Goal: Information Seeking & Learning: Learn about a topic

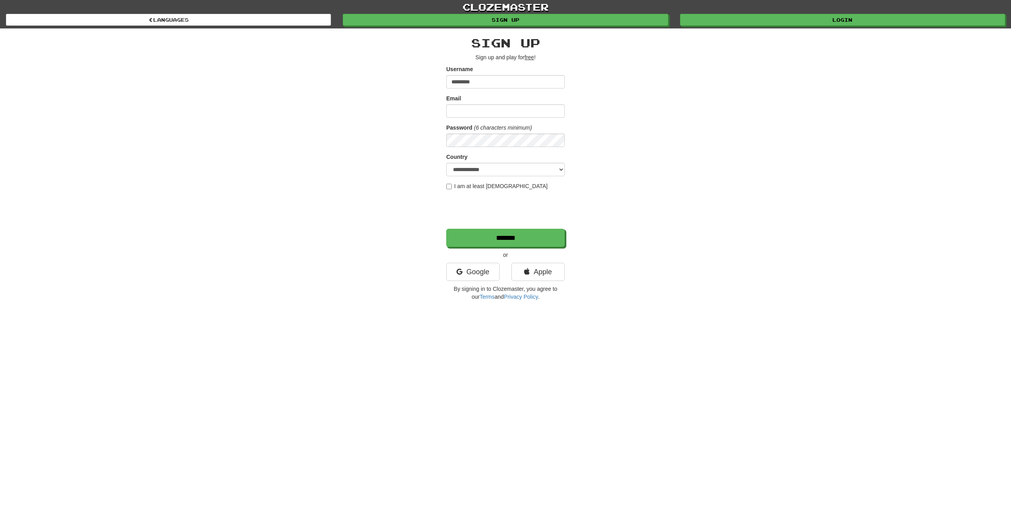
type input "*********"
click at [468, 113] on input "Email" at bounding box center [505, 110] width 118 height 13
click at [404, 108] on div "**********" at bounding box center [505, 166] width 462 height 276
click at [784, 17] on link "Login" at bounding box center [842, 20] width 325 height 12
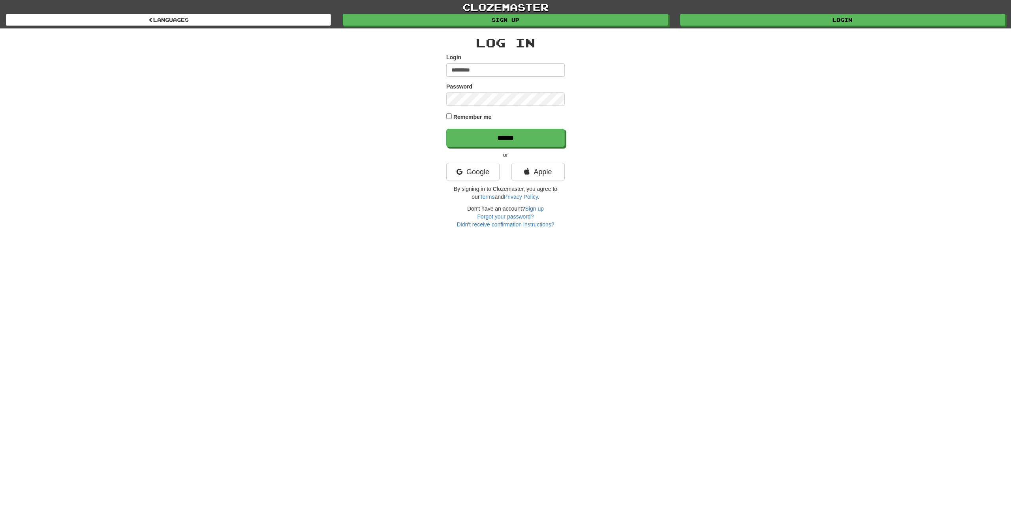
type input "*********"
click at [458, 119] on label "Remember me" at bounding box center [472, 117] width 38 height 8
click at [476, 132] on input "******" at bounding box center [505, 138] width 118 height 18
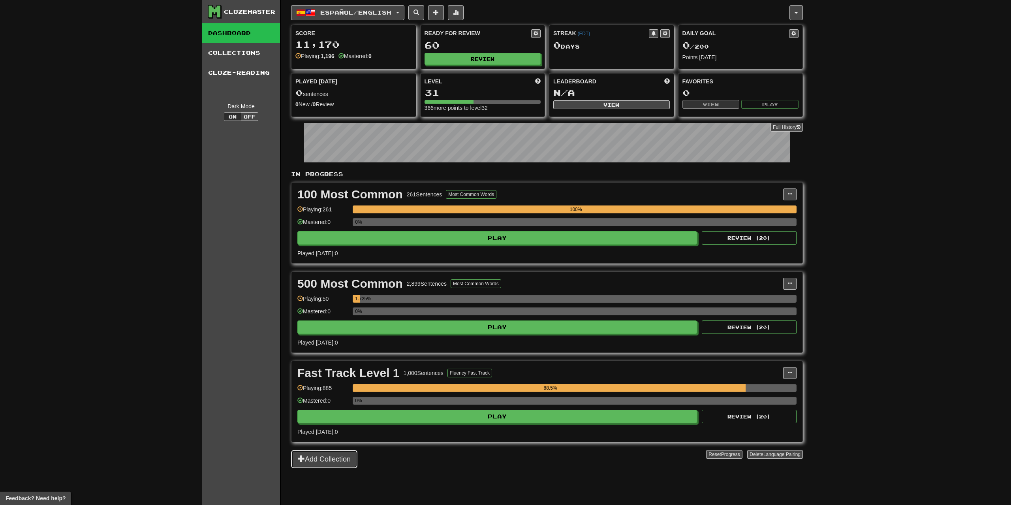
click at [330, 464] on button "Add Collection" at bounding box center [324, 459] width 66 height 18
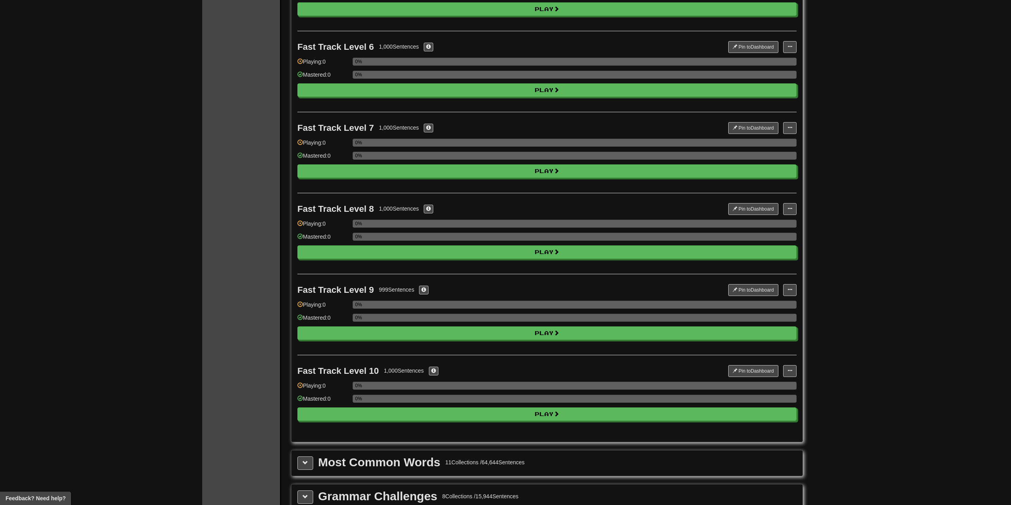
scroll to position [685, 0]
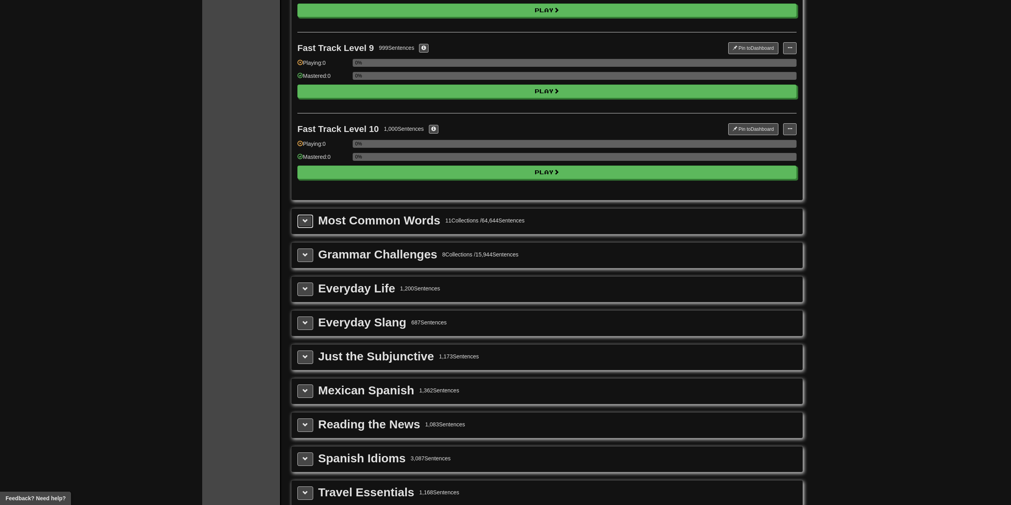
click at [308, 219] on span at bounding box center [305, 221] width 6 height 6
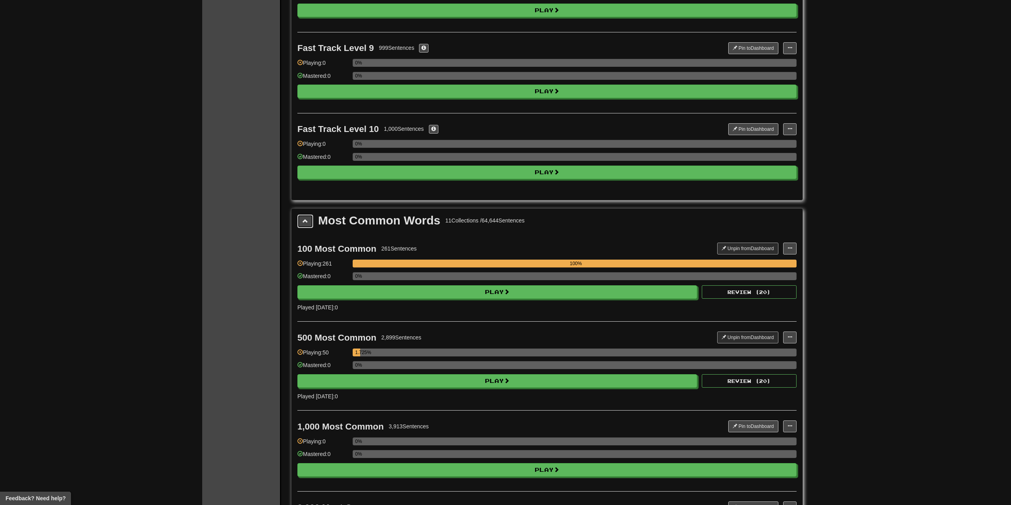
click at [308, 219] on span at bounding box center [305, 221] width 6 height 6
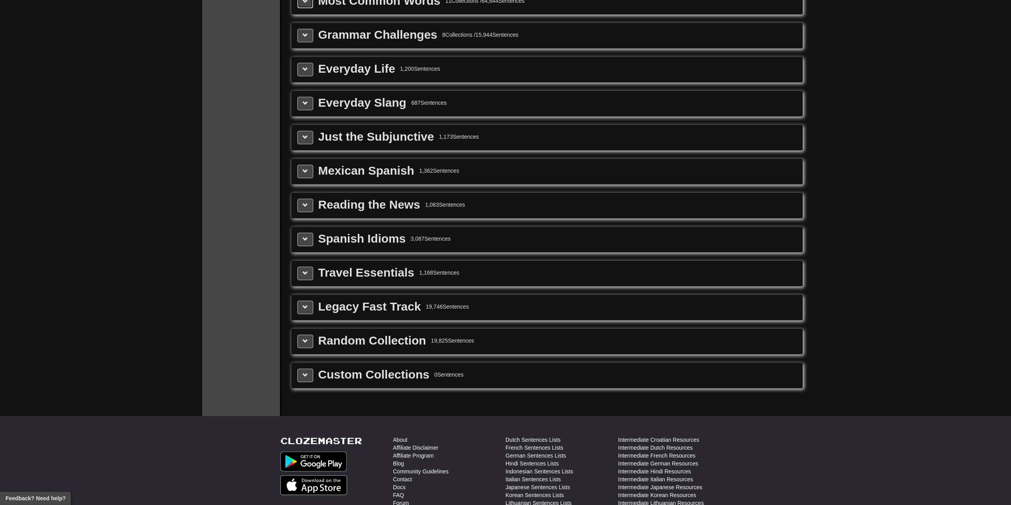
scroll to position [846, 0]
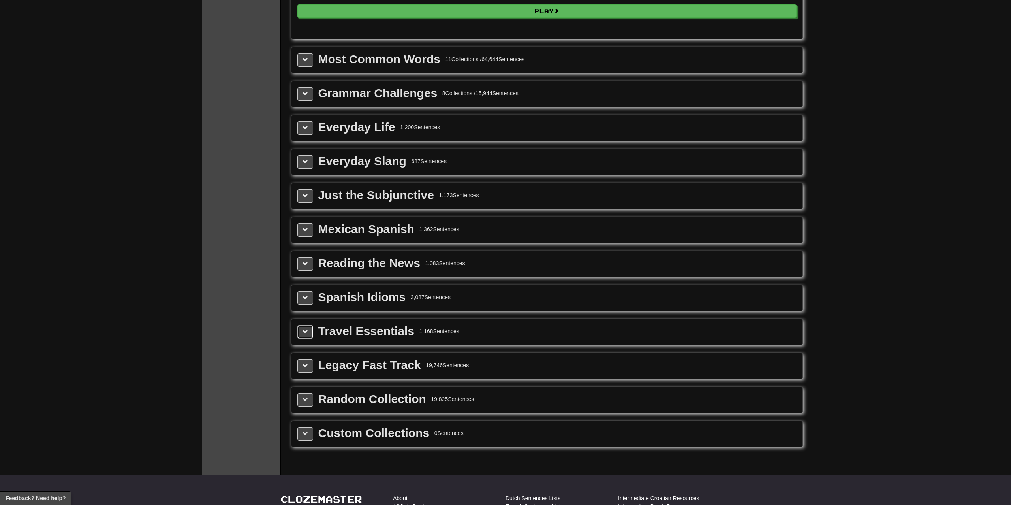
click at [304, 330] on span at bounding box center [305, 331] width 6 height 6
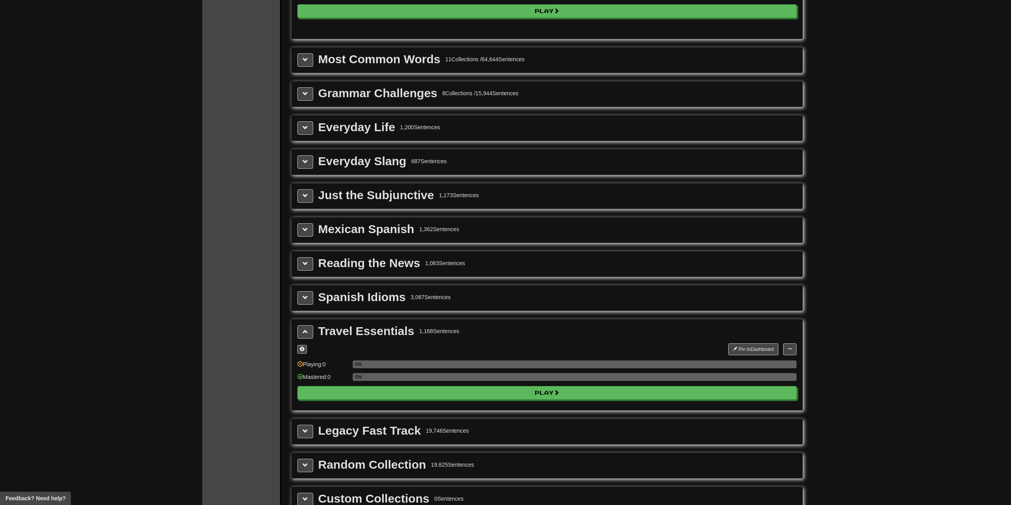
click at [296, 228] on div "Mexican Spanish 1,362 Sentences" at bounding box center [546, 229] width 511 height 25
click at [302, 229] on button at bounding box center [305, 229] width 16 height 13
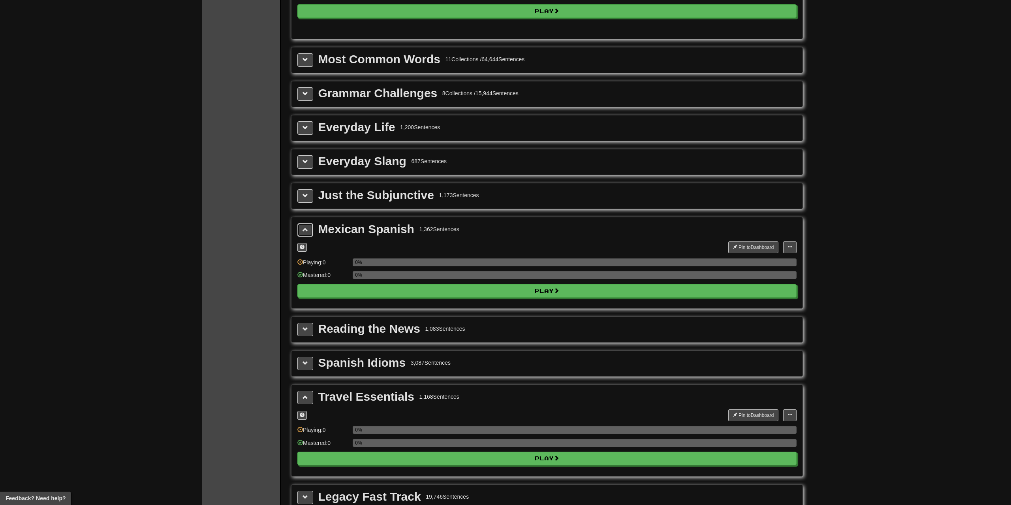
click at [302, 229] on button at bounding box center [305, 229] width 16 height 13
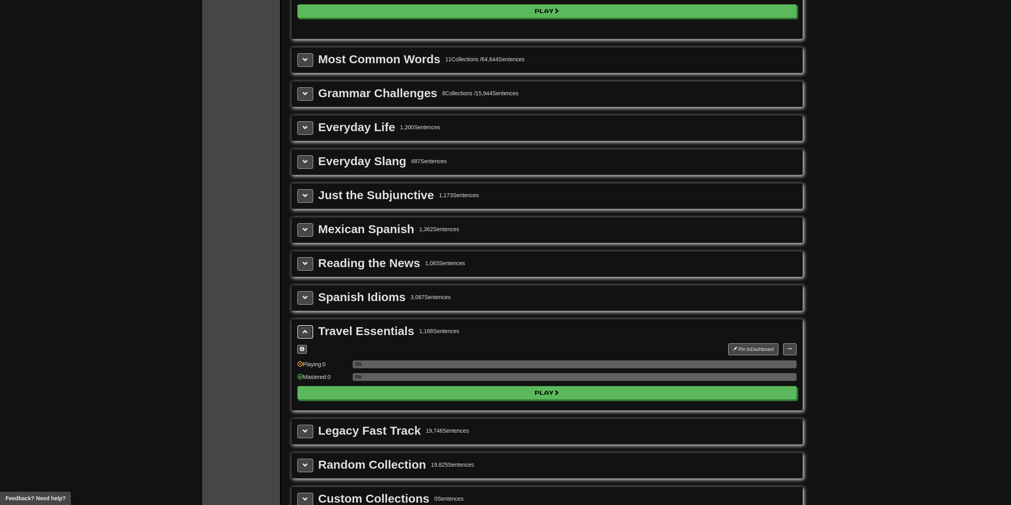
click at [304, 334] on span at bounding box center [305, 331] width 6 height 6
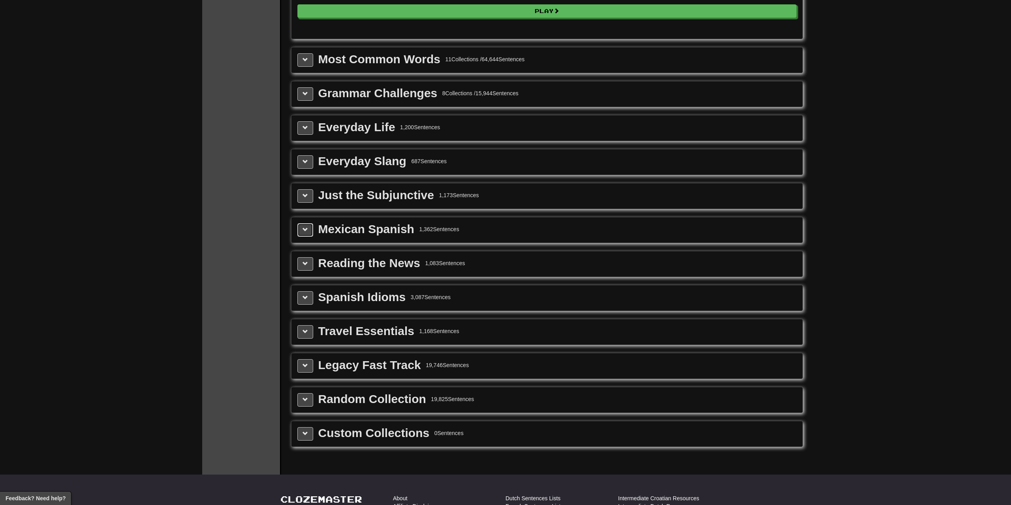
click at [308, 229] on span at bounding box center [305, 230] width 6 height 6
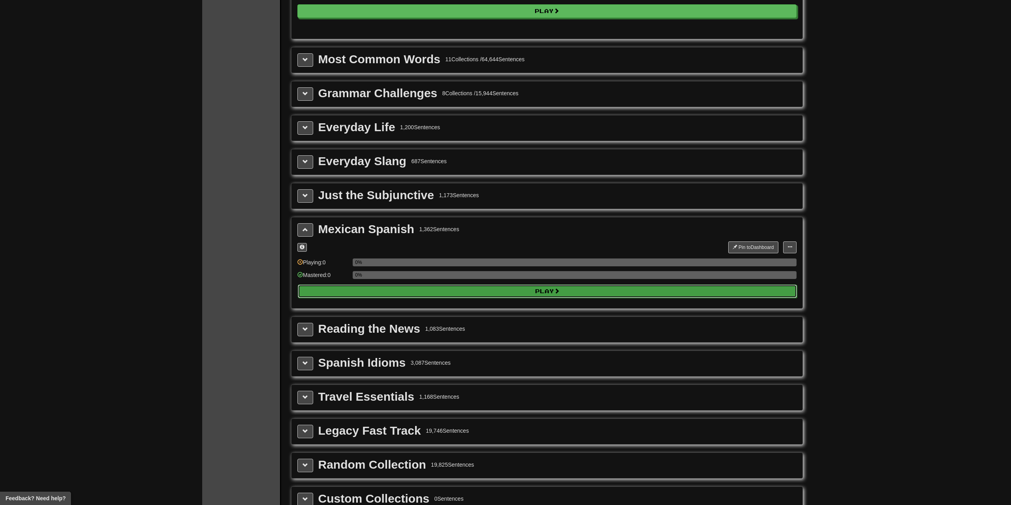
click at [424, 290] on button "Play" at bounding box center [547, 290] width 499 height 13
select select "**"
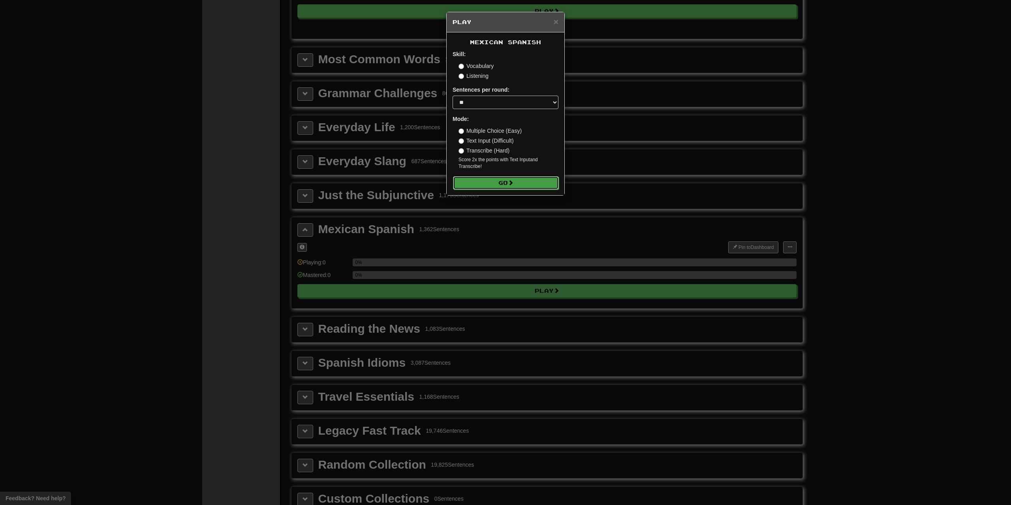
click at [511, 183] on span at bounding box center [511, 183] width 6 height 6
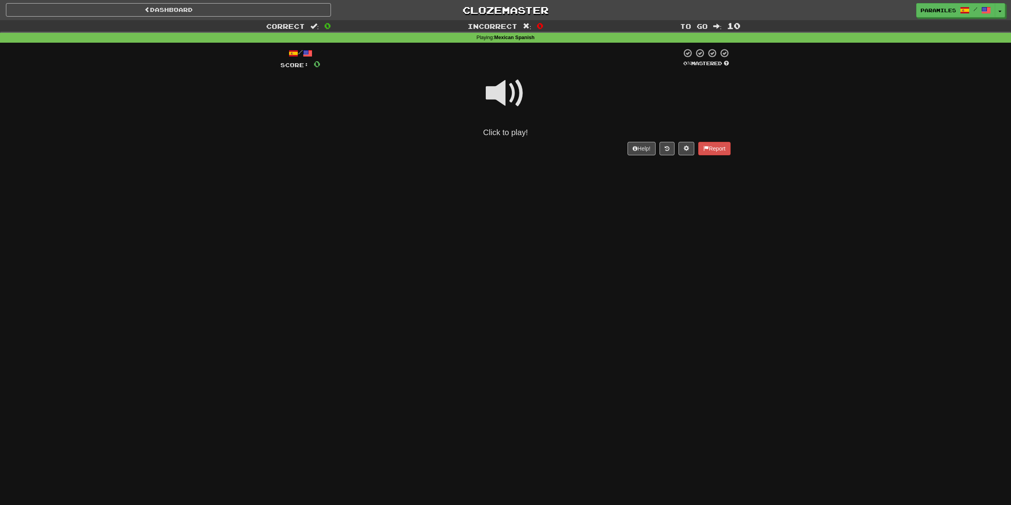
click at [500, 94] on span at bounding box center [505, 92] width 39 height 39
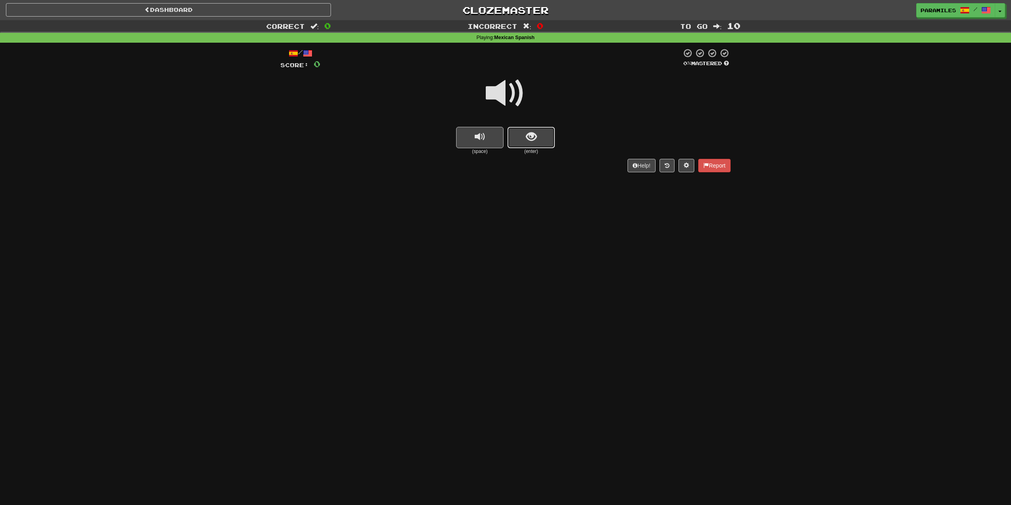
click at [542, 139] on button "show sentence" at bounding box center [530, 137] width 47 height 21
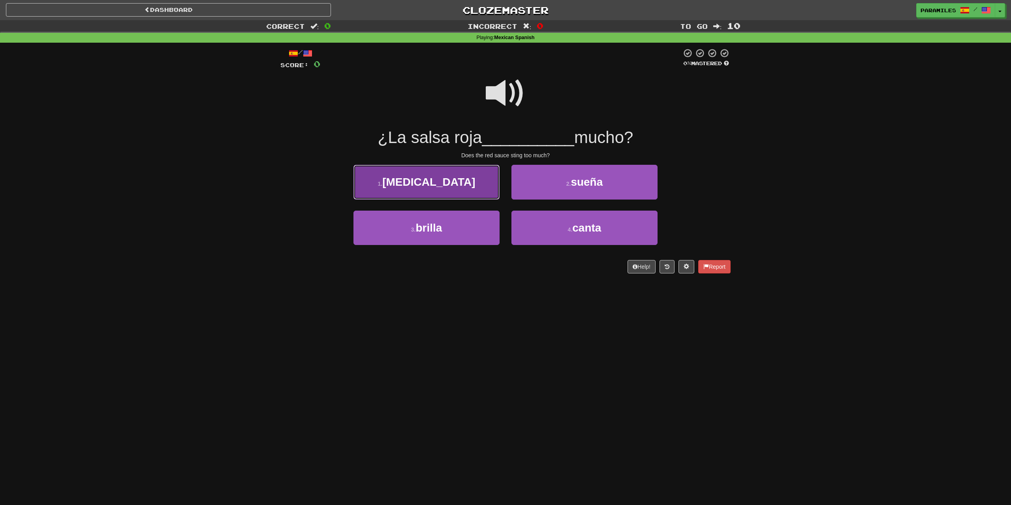
click at [462, 178] on button "1 . pica" at bounding box center [426, 182] width 146 height 34
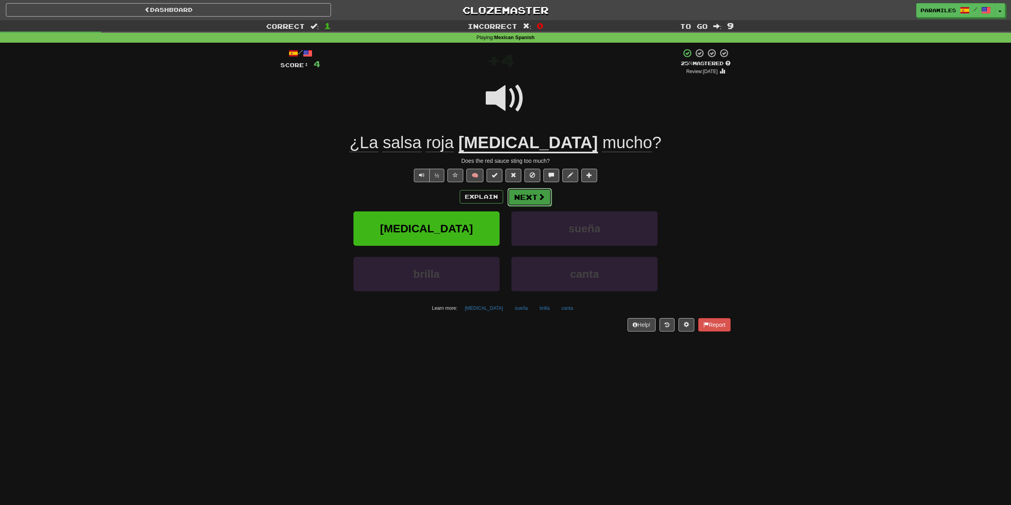
click at [540, 198] on span at bounding box center [541, 196] width 7 height 7
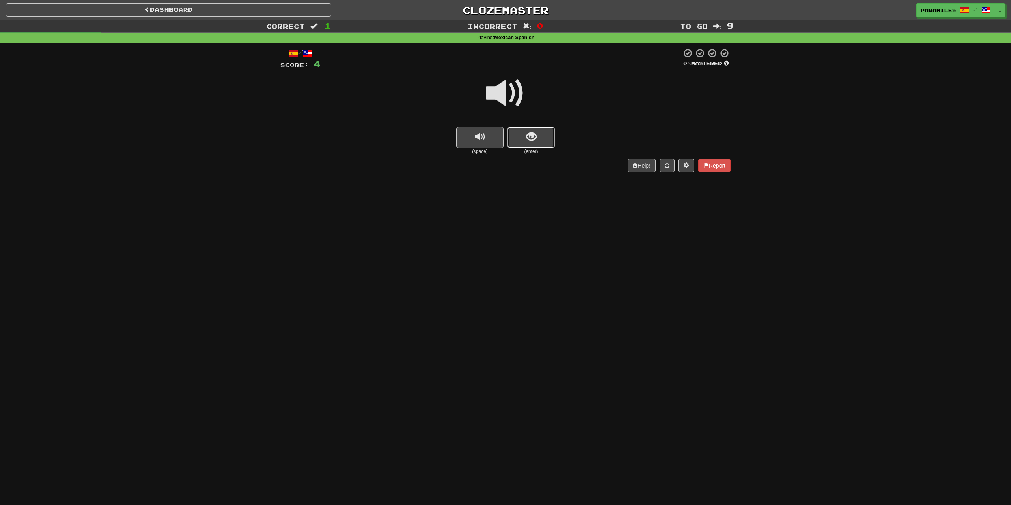
click at [520, 135] on button "show sentence" at bounding box center [530, 137] width 47 height 21
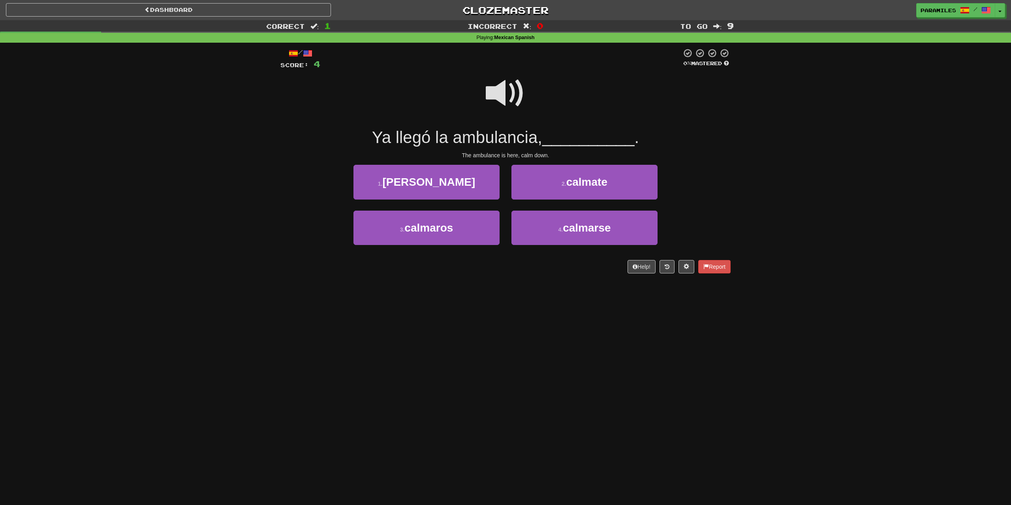
click at [520, 91] on span at bounding box center [505, 92] width 39 height 39
click at [383, 178] on button "1 . cálmese" at bounding box center [426, 182] width 146 height 34
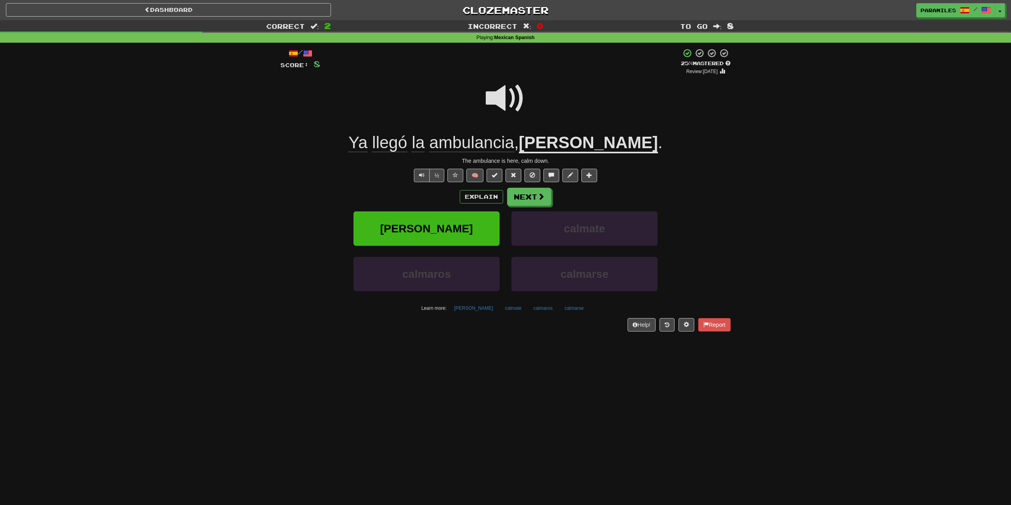
click at [424, 140] on span "llegó" at bounding box center [418, 142] width 13 height 19
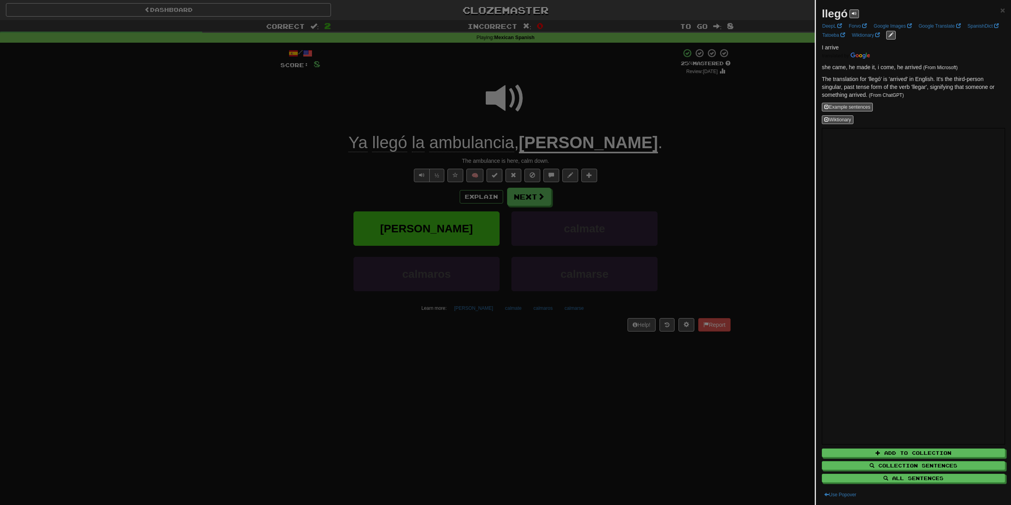
click at [287, 166] on div at bounding box center [505, 252] width 1011 height 505
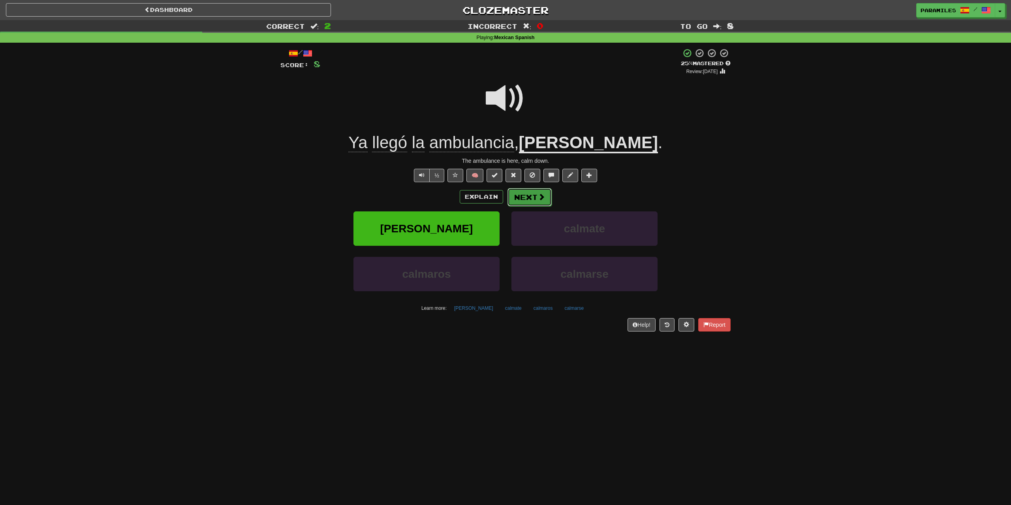
click at [544, 198] on span at bounding box center [541, 196] width 7 height 7
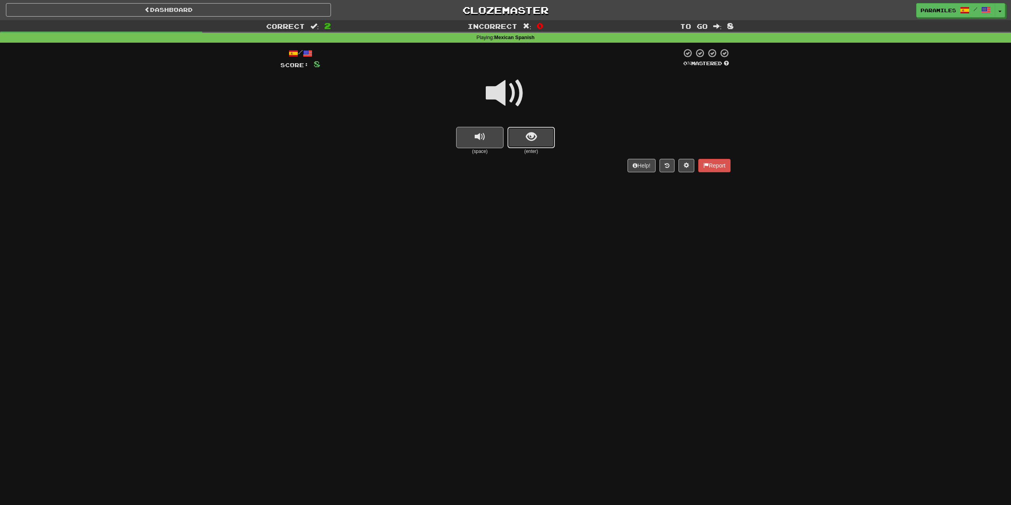
click at [517, 141] on button "show sentence" at bounding box center [530, 137] width 47 height 21
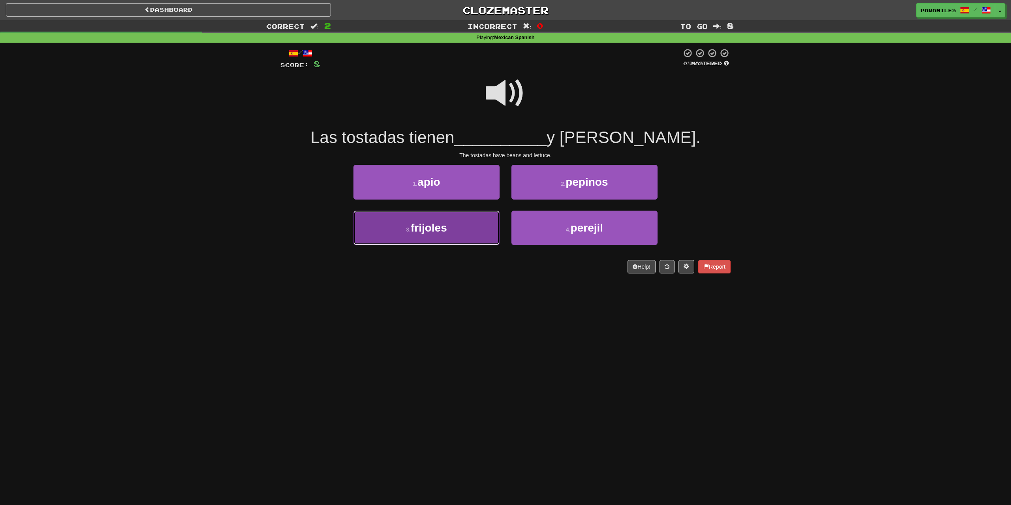
click at [393, 241] on button "3 . frijoles" at bounding box center [426, 227] width 146 height 34
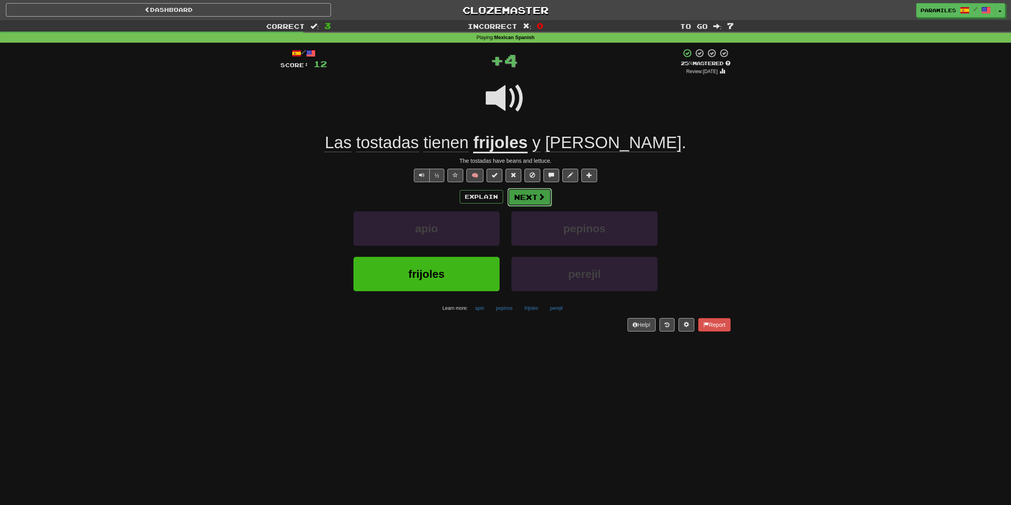
click at [531, 194] on button "Next" at bounding box center [529, 197] width 44 height 18
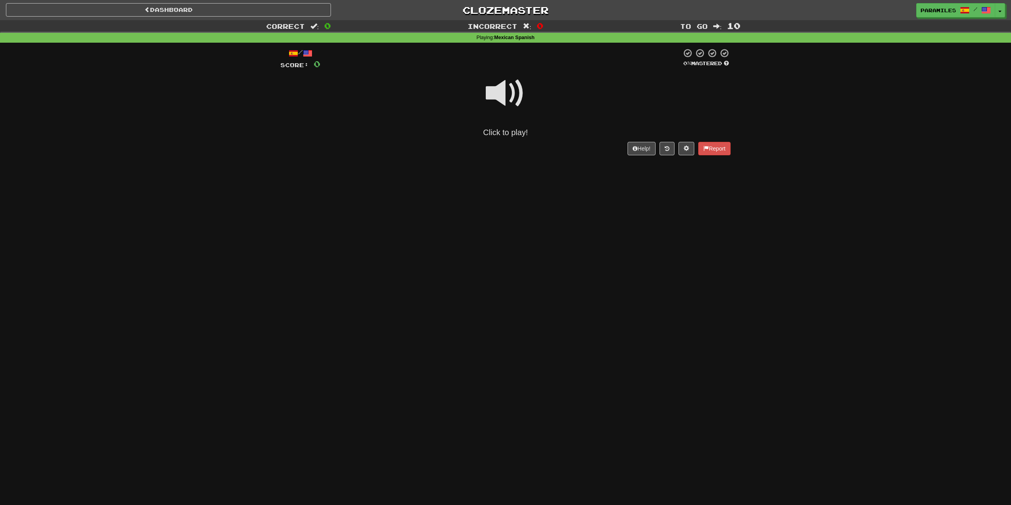
click at [502, 69] on div at bounding box center [500, 59] width 361 height 22
click at [502, 90] on span at bounding box center [505, 92] width 39 height 39
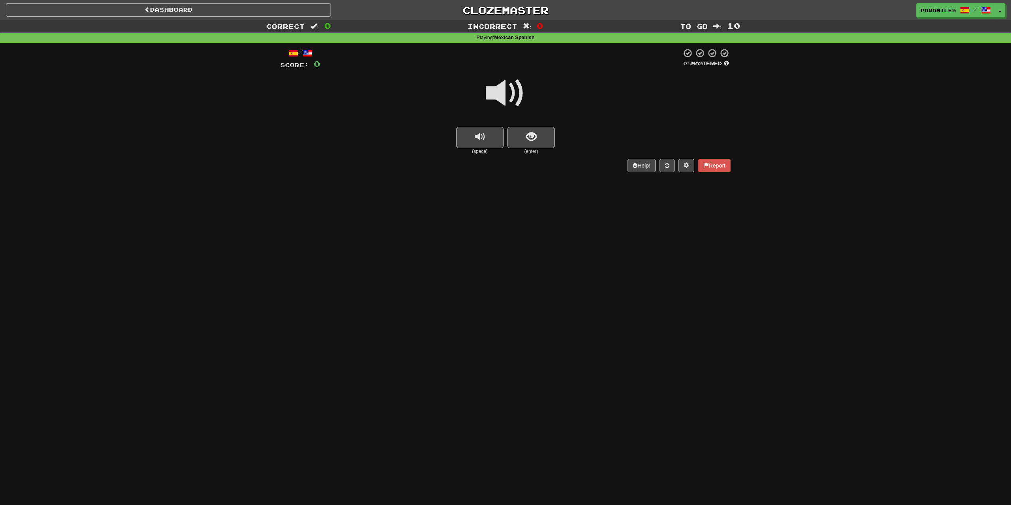
click at [505, 95] on span at bounding box center [505, 92] width 39 height 39
click at [537, 141] on button "show sentence" at bounding box center [530, 137] width 47 height 21
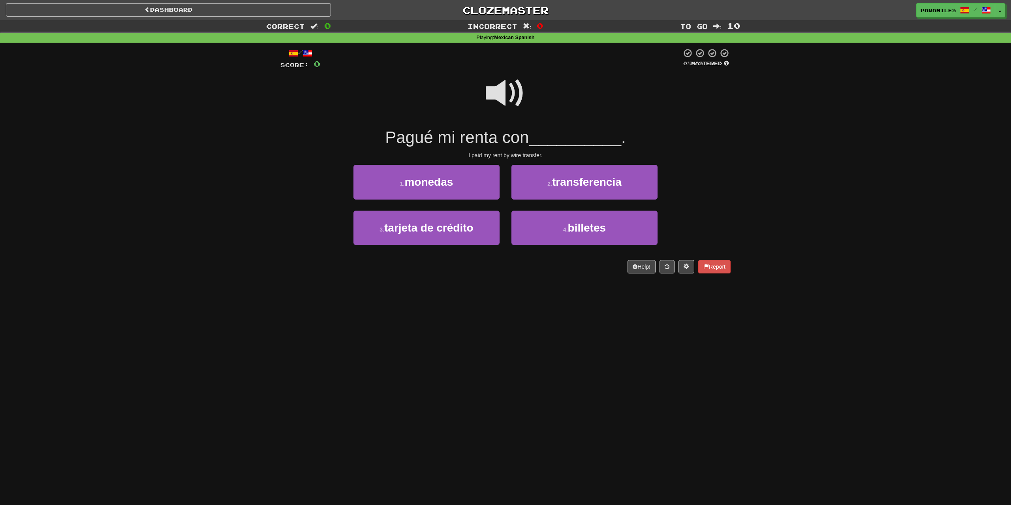
click at [506, 92] on span at bounding box center [505, 92] width 39 height 39
click at [630, 176] on button "2 . transferencia" at bounding box center [584, 182] width 146 height 34
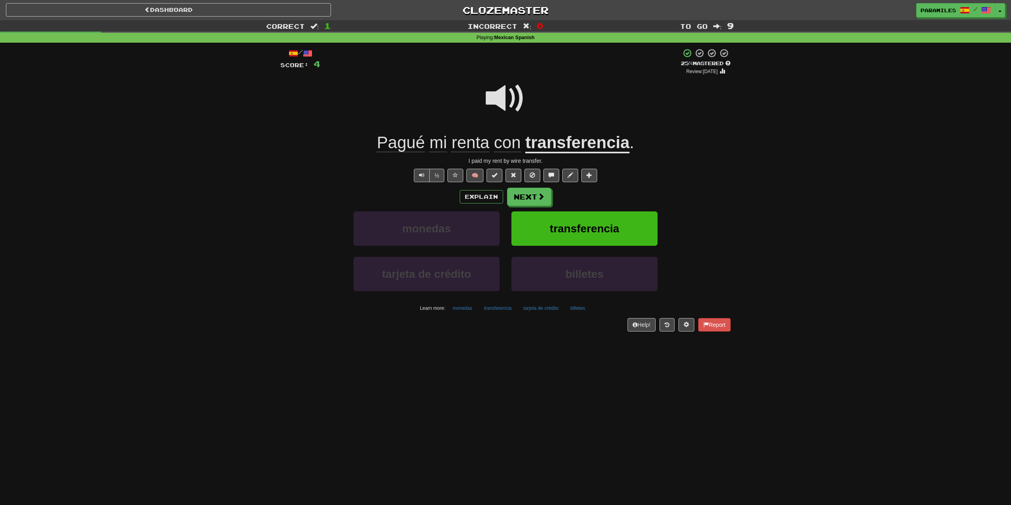
click at [488, 97] on span at bounding box center [505, 98] width 39 height 39
click at [536, 192] on button "Next" at bounding box center [529, 197] width 44 height 18
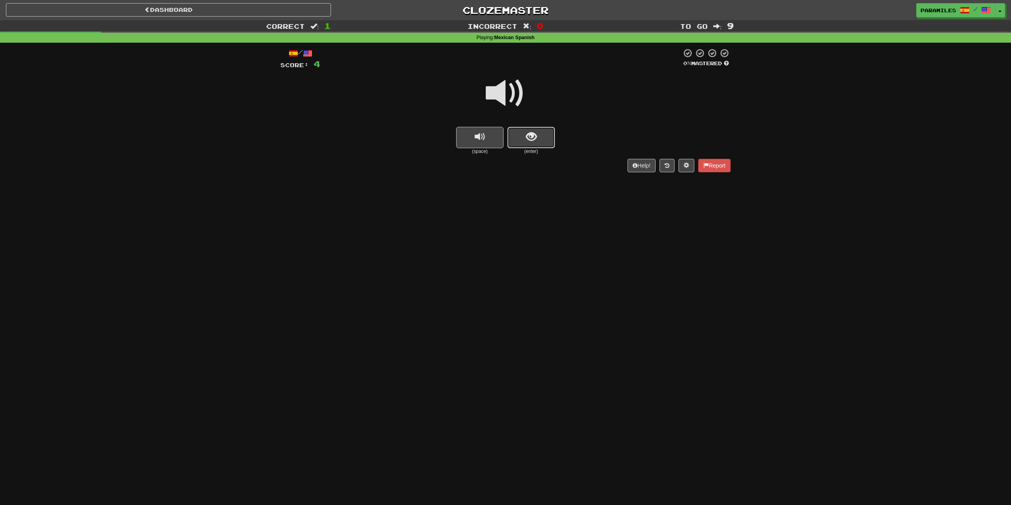
click at [527, 132] on span "show sentence" at bounding box center [531, 136] width 11 height 11
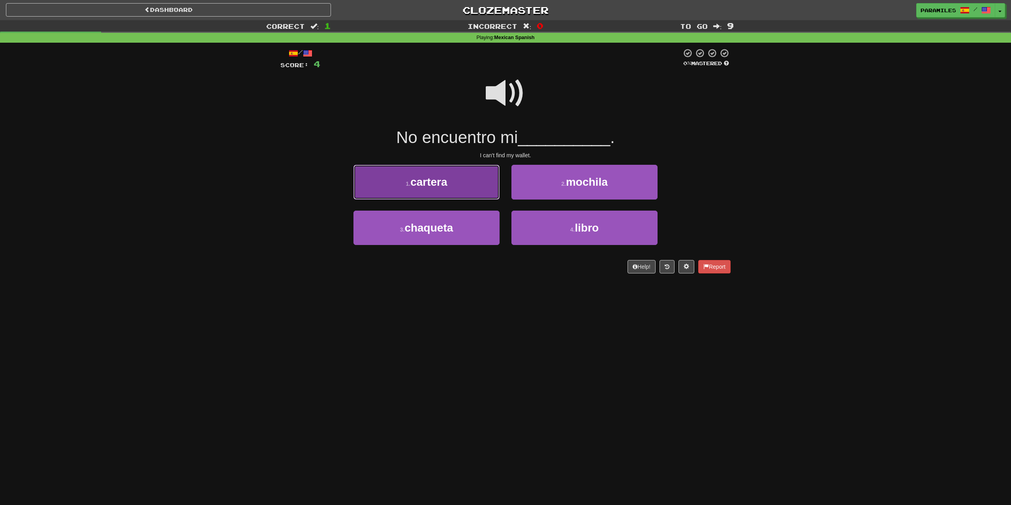
click at [457, 184] on button "1 . cartera" at bounding box center [426, 182] width 146 height 34
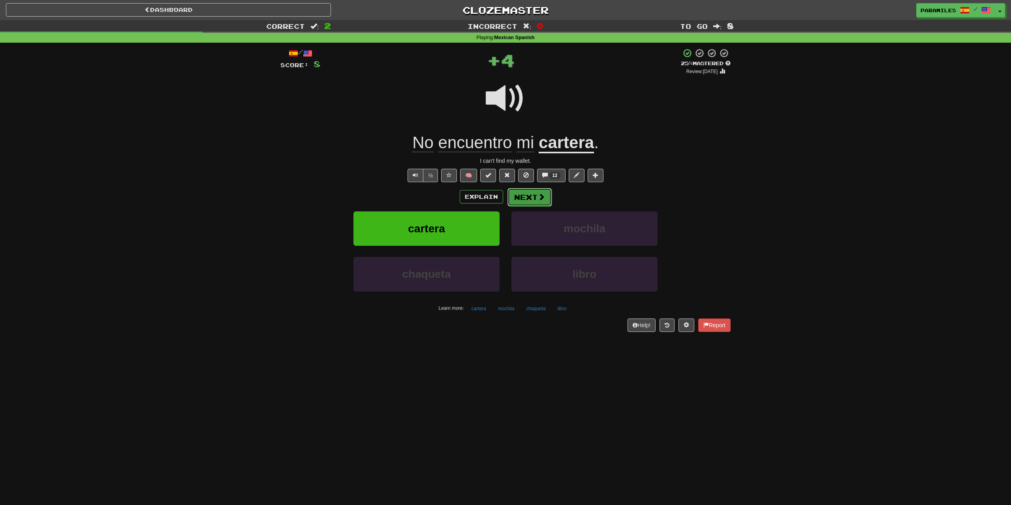
click at [542, 195] on span at bounding box center [541, 196] width 7 height 7
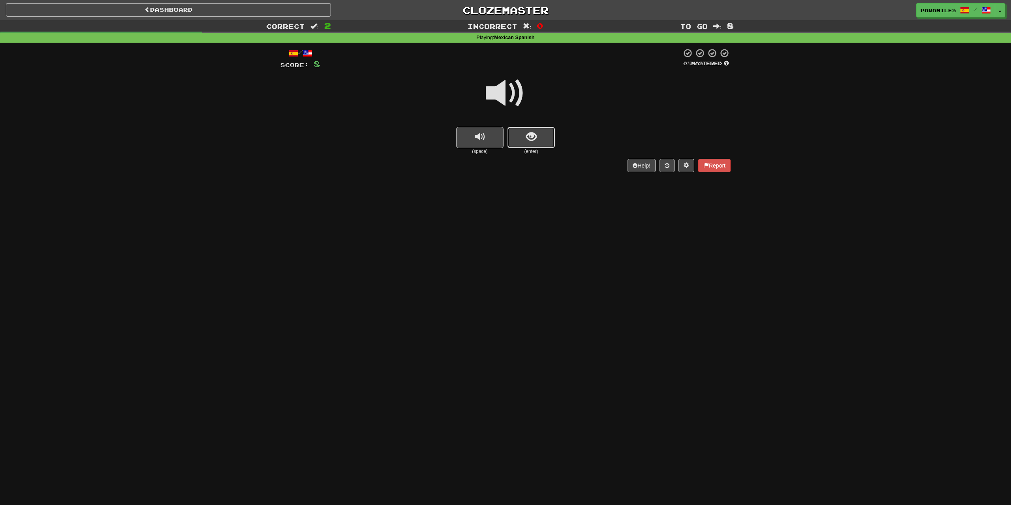
click at [542, 142] on button "show sentence" at bounding box center [530, 137] width 47 height 21
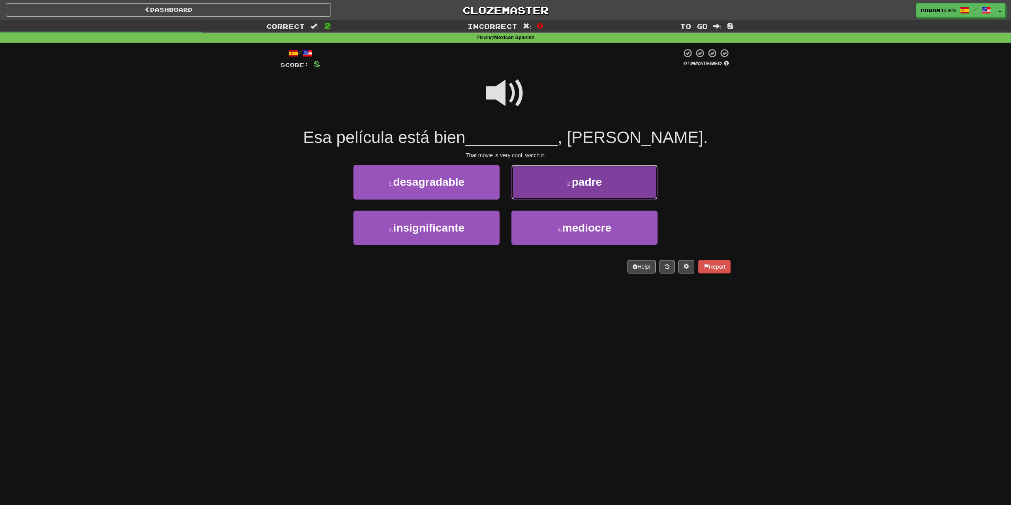
click at [598, 171] on button "2 . padre" at bounding box center [584, 182] width 146 height 34
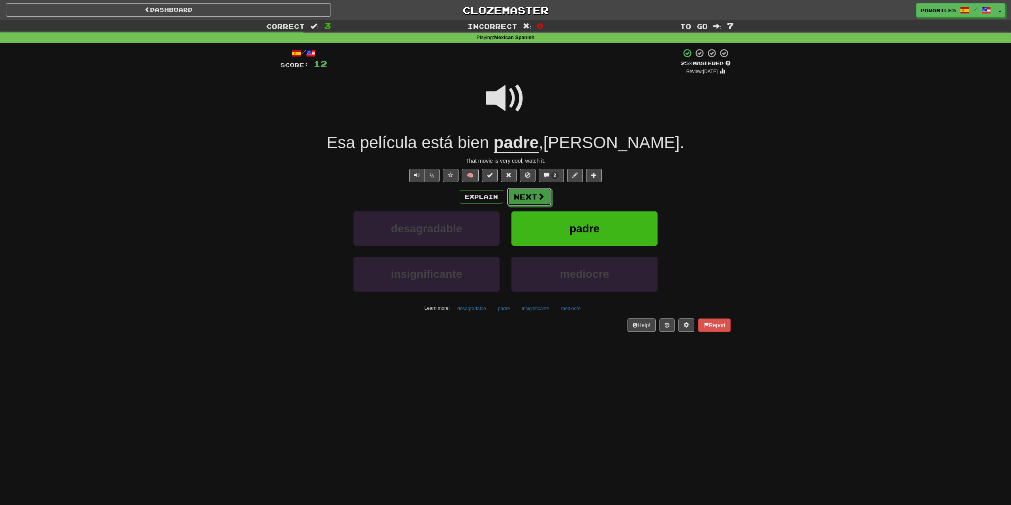
click at [540, 196] on span at bounding box center [540, 196] width 7 height 7
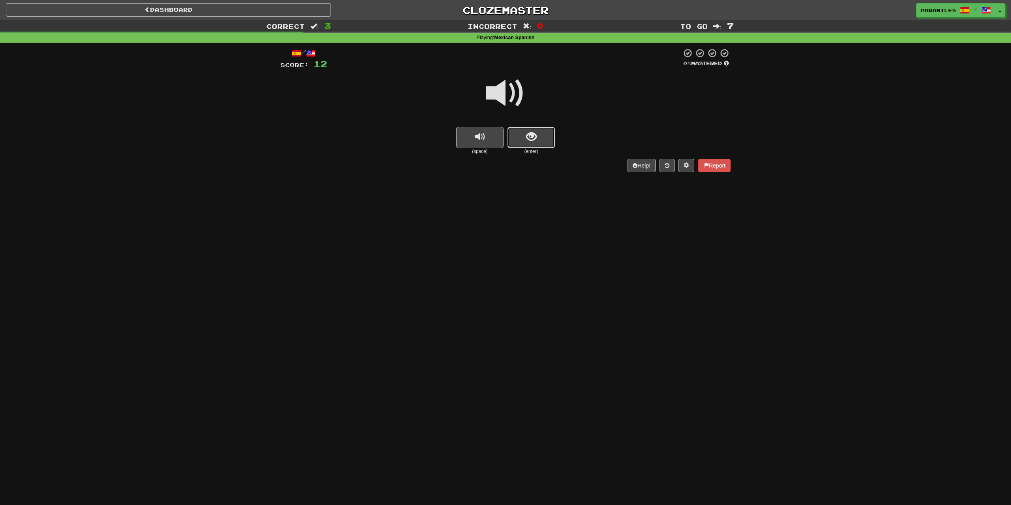
click at [529, 148] on button "show sentence" at bounding box center [530, 137] width 47 height 21
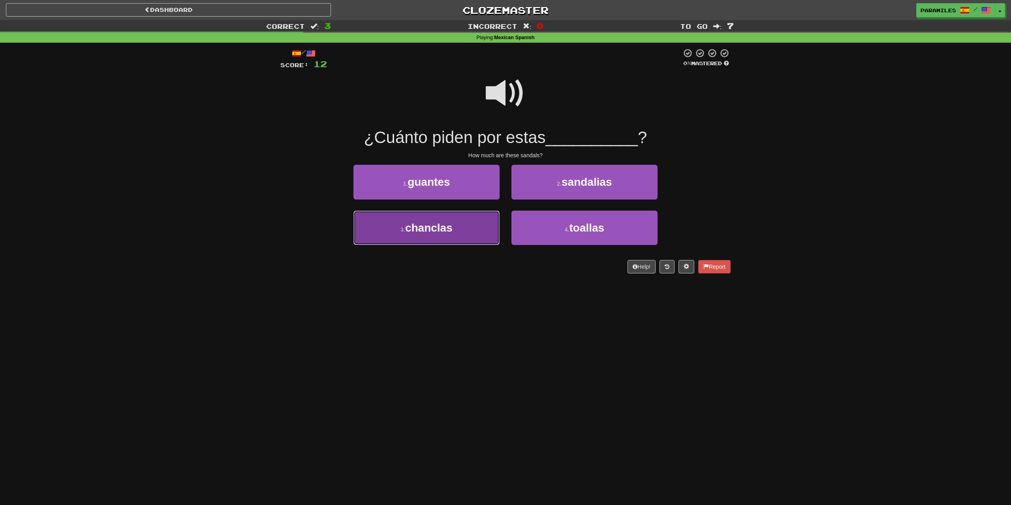
click at [386, 236] on button "3 . chanclas" at bounding box center [426, 227] width 146 height 34
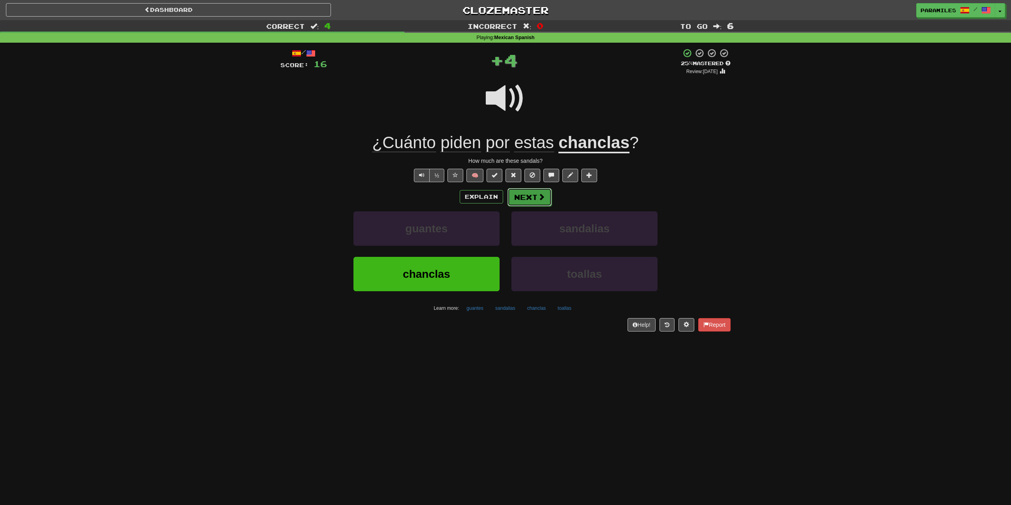
click at [529, 191] on button "Next" at bounding box center [529, 197] width 44 height 18
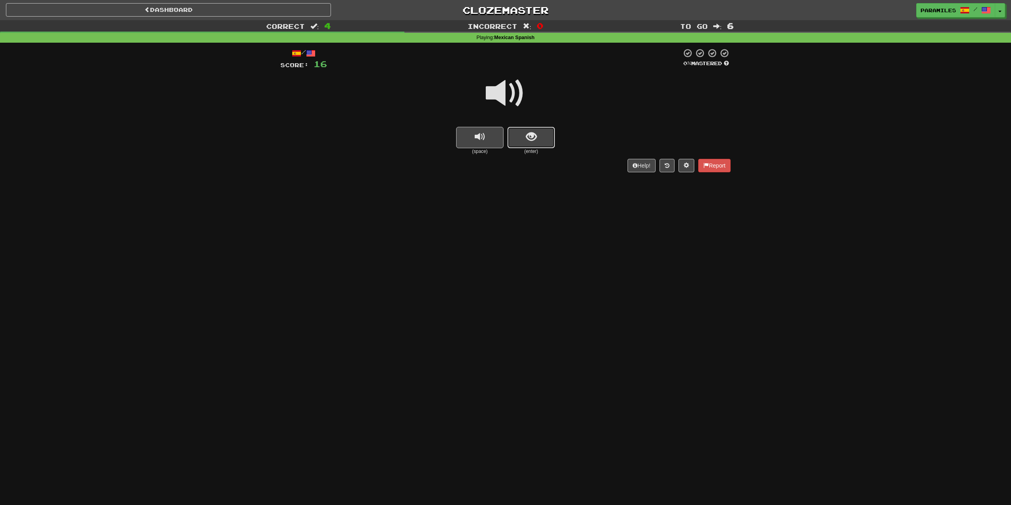
click at [531, 137] on span "show sentence" at bounding box center [531, 136] width 11 height 11
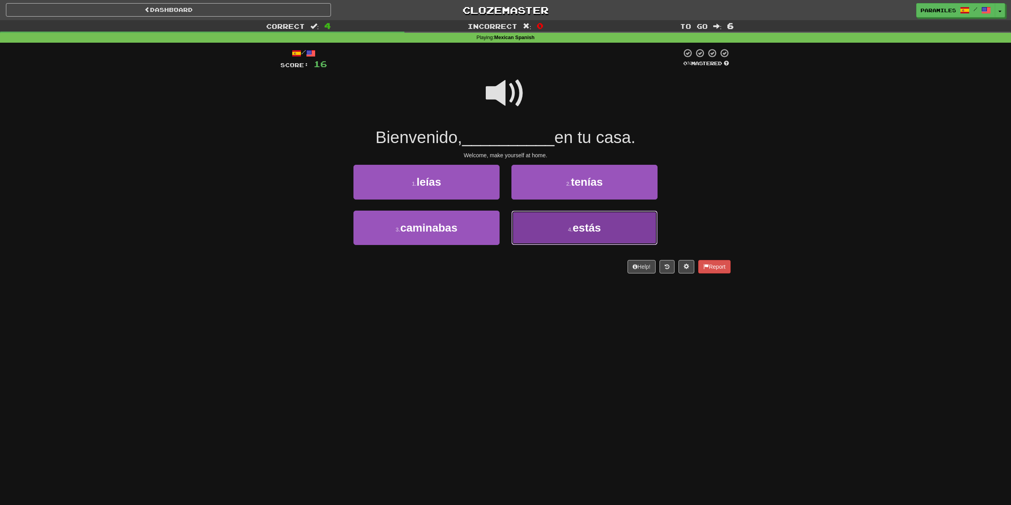
click at [565, 232] on button "4 . estás" at bounding box center [584, 227] width 146 height 34
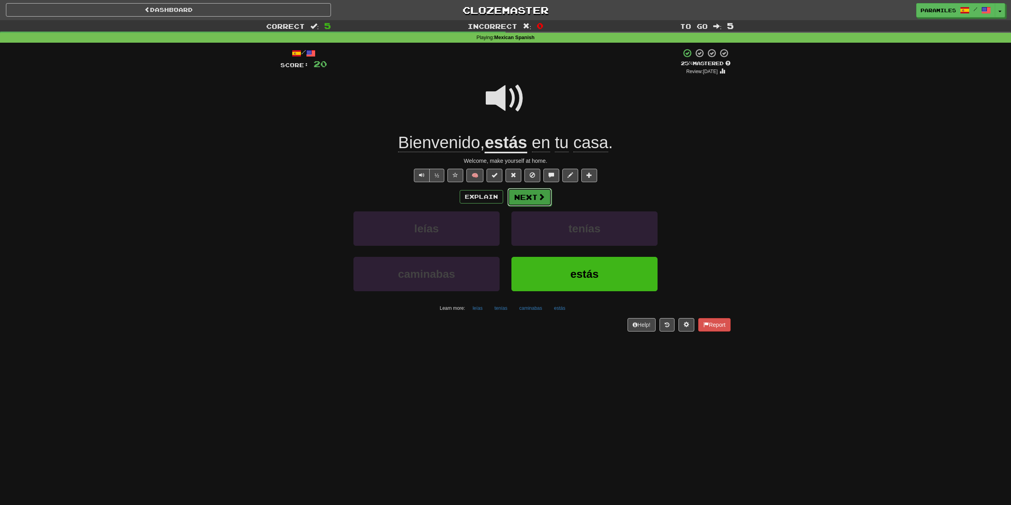
click at [540, 198] on span at bounding box center [541, 196] width 7 height 7
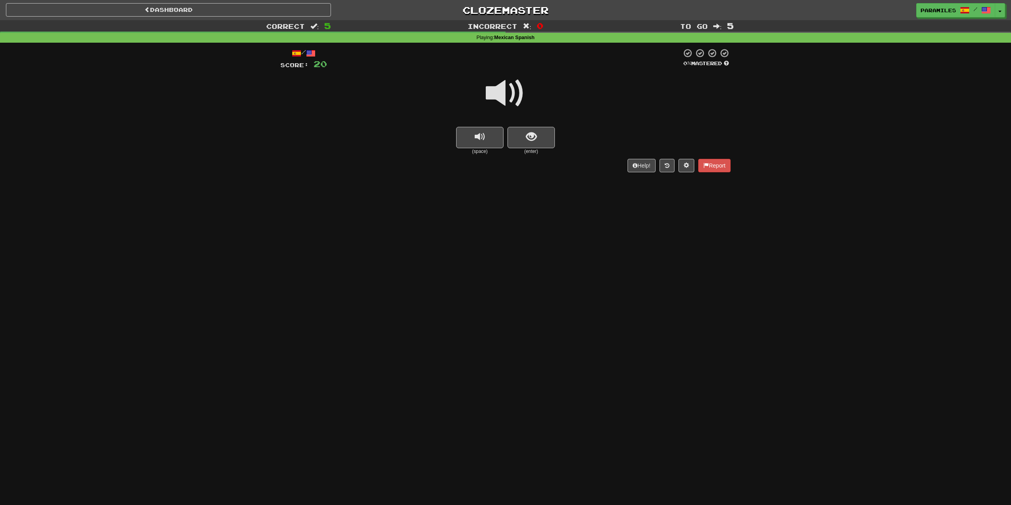
click at [506, 86] on span at bounding box center [505, 92] width 39 height 39
click at [544, 137] on button "show sentence" at bounding box center [530, 137] width 47 height 21
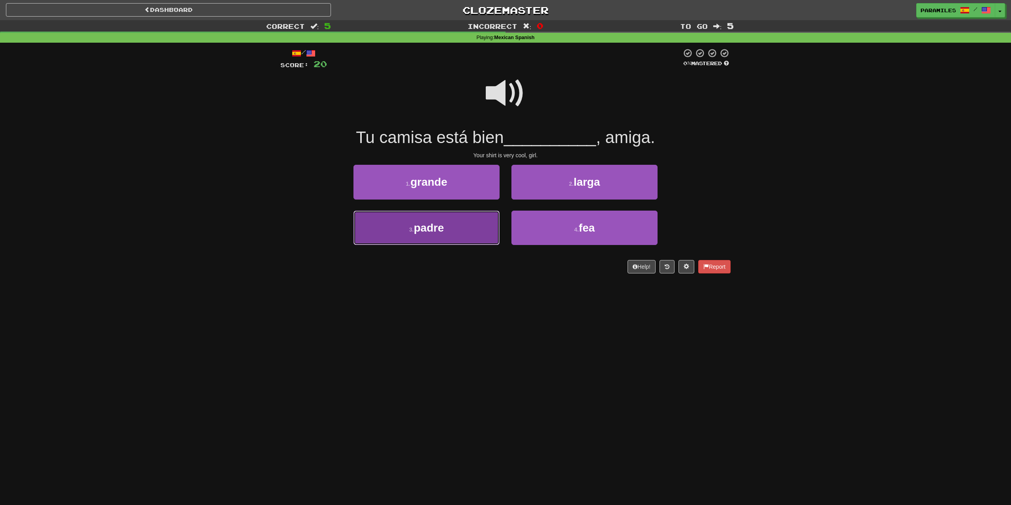
click at [443, 225] on span "padre" at bounding box center [429, 227] width 30 height 12
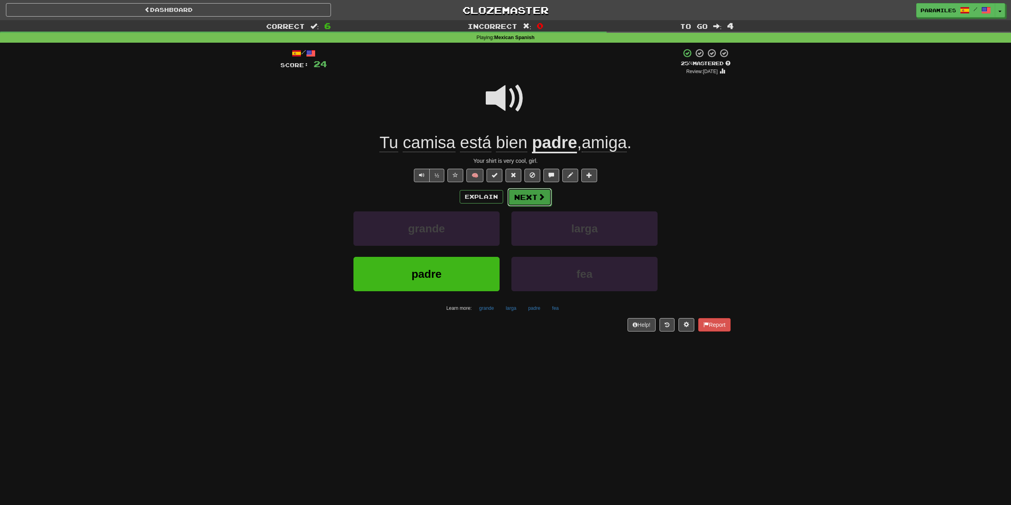
click at [538, 196] on span at bounding box center [541, 196] width 7 height 7
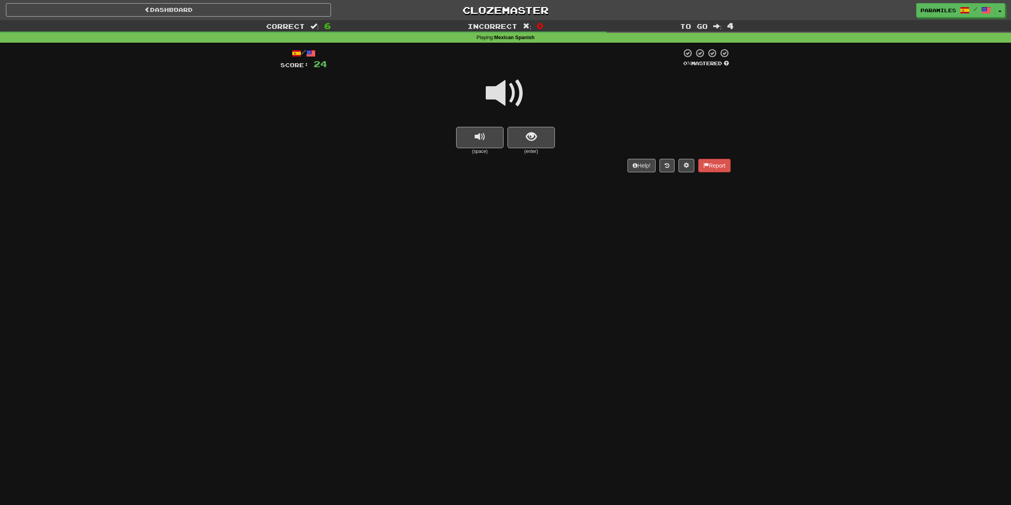
click at [533, 136] on span "show sentence" at bounding box center [531, 136] width 11 height 11
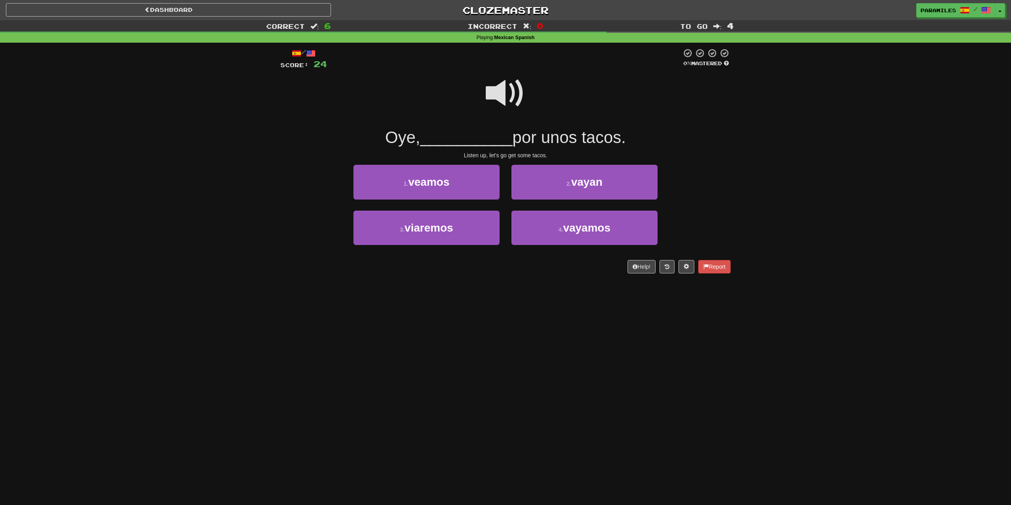
click at [504, 87] on span at bounding box center [505, 92] width 39 height 39
click at [553, 227] on button "4 . vayamos" at bounding box center [584, 227] width 146 height 34
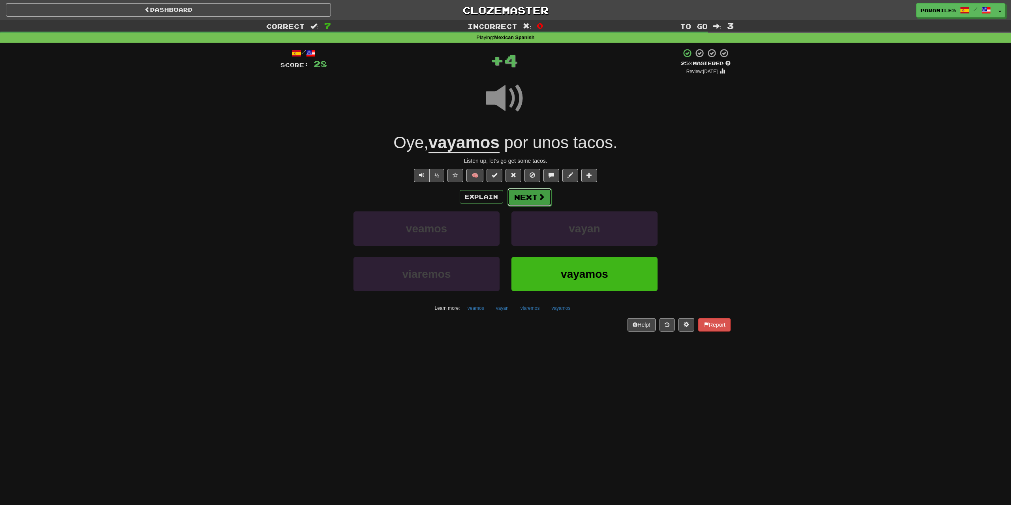
click at [539, 201] on button "Next" at bounding box center [529, 197] width 44 height 18
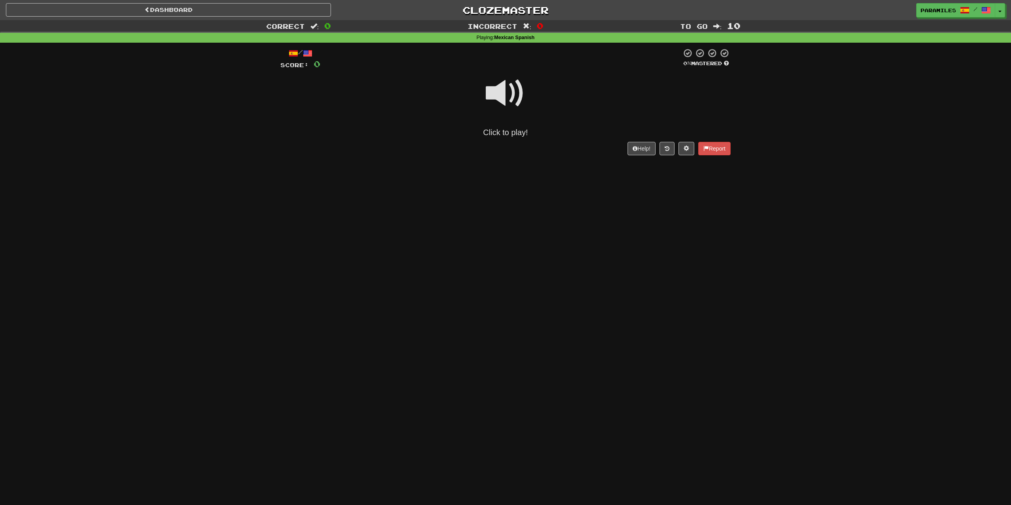
click at [500, 86] on span at bounding box center [505, 92] width 39 height 39
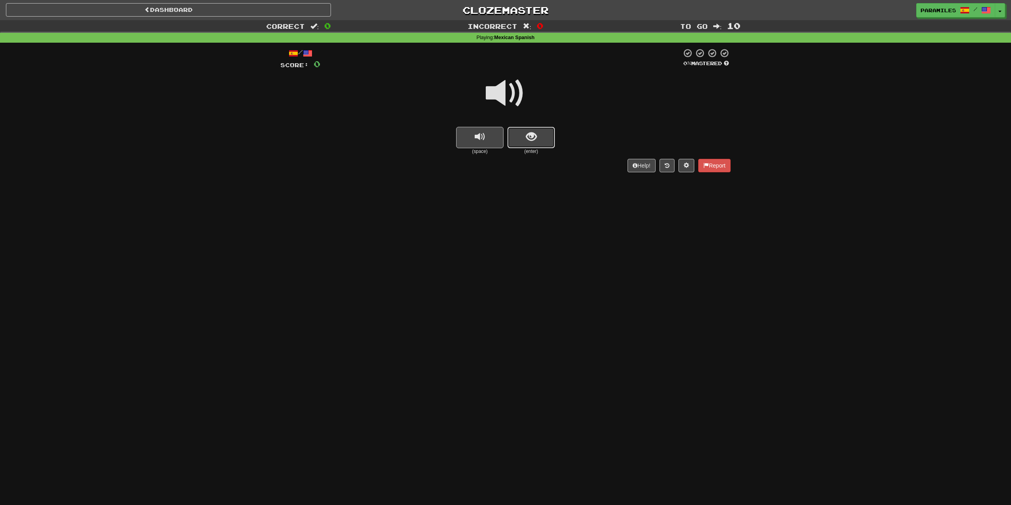
click at [533, 133] on span "show sentence" at bounding box center [531, 136] width 11 height 11
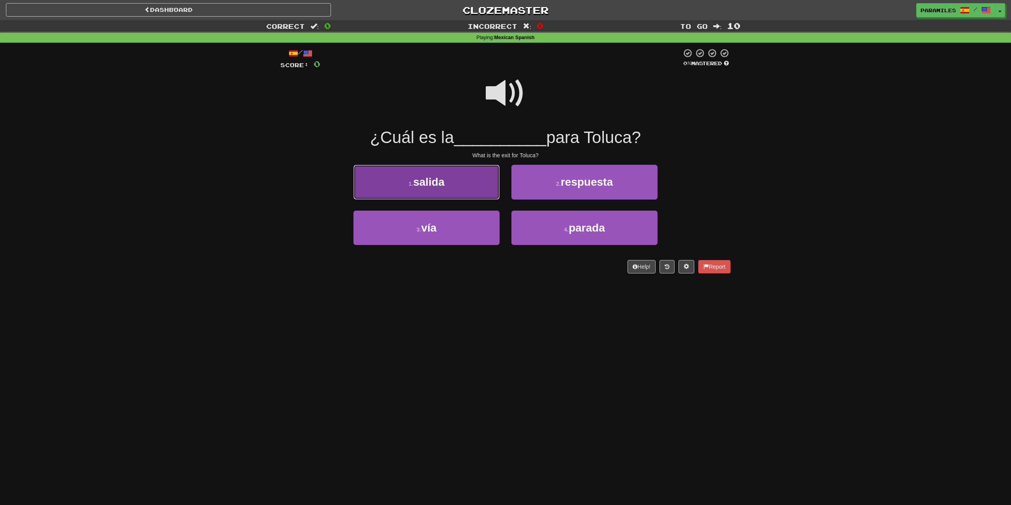
click at [417, 184] on span "salida" at bounding box center [428, 182] width 31 height 12
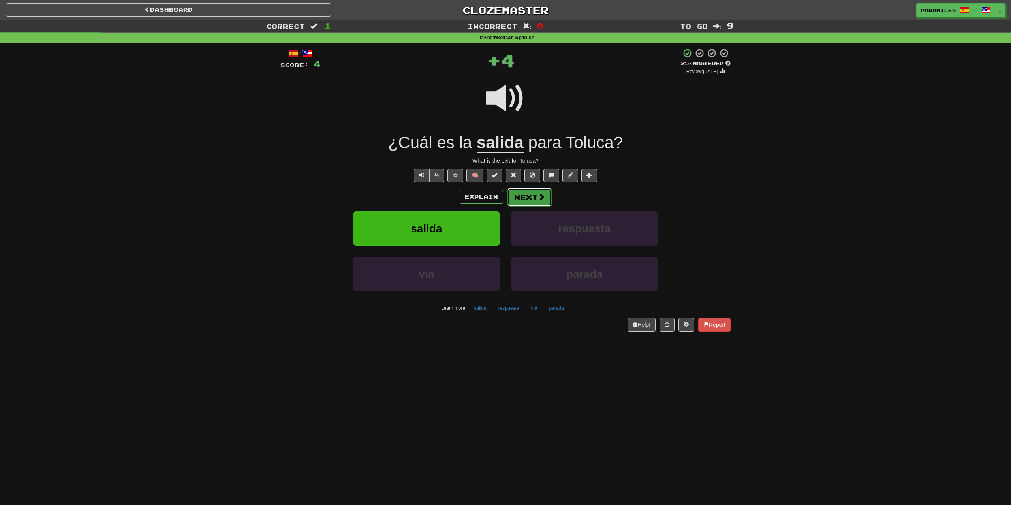
click at [537, 194] on button "Next" at bounding box center [529, 197] width 44 height 18
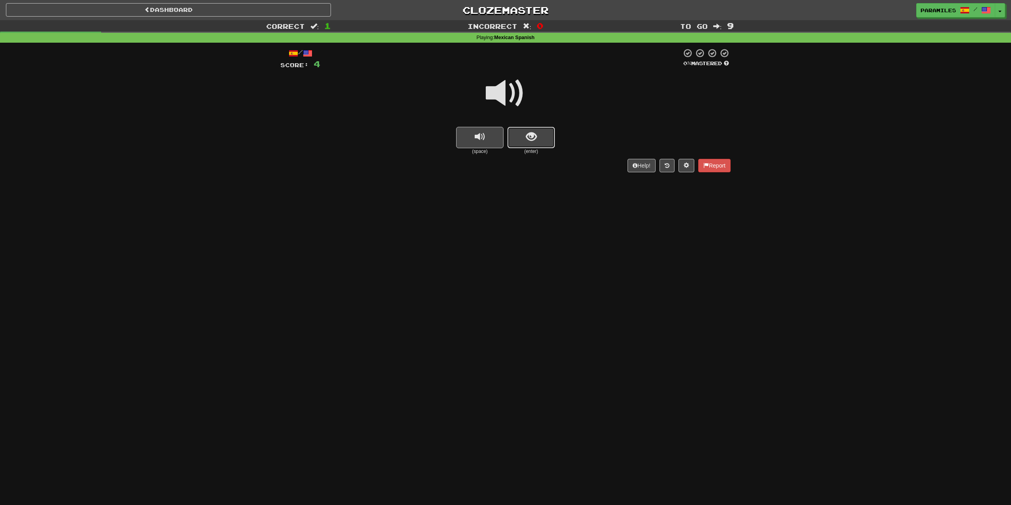
click at [532, 137] on span "show sentence" at bounding box center [531, 136] width 11 height 11
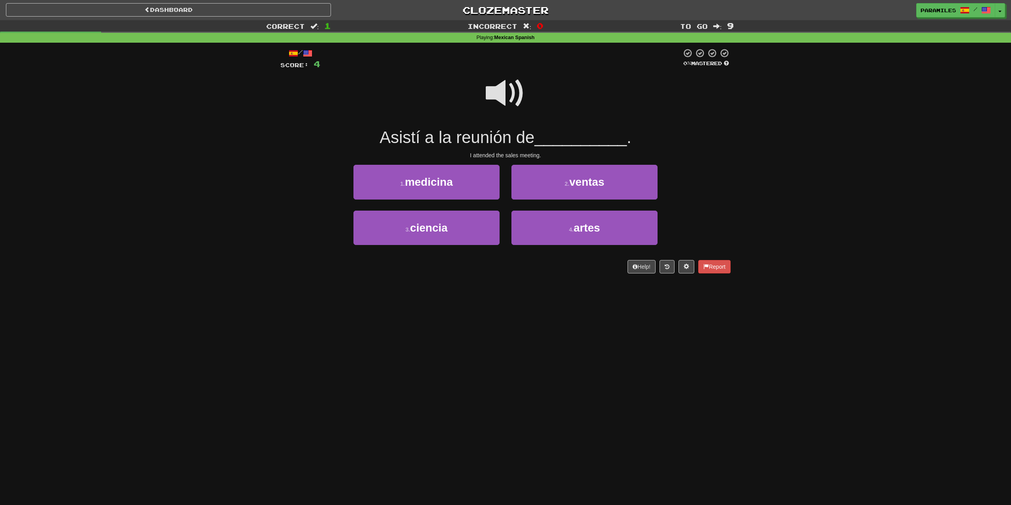
click at [513, 90] on span at bounding box center [505, 92] width 39 height 39
click at [514, 85] on span at bounding box center [505, 92] width 39 height 39
click at [584, 178] on span "ventas" at bounding box center [586, 182] width 35 height 12
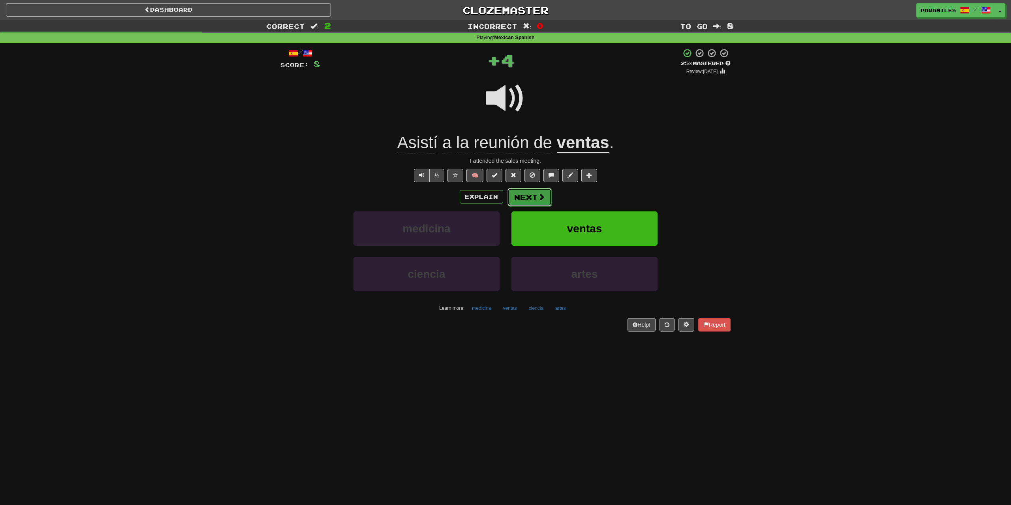
click at [546, 203] on button "Next" at bounding box center [529, 197] width 44 height 18
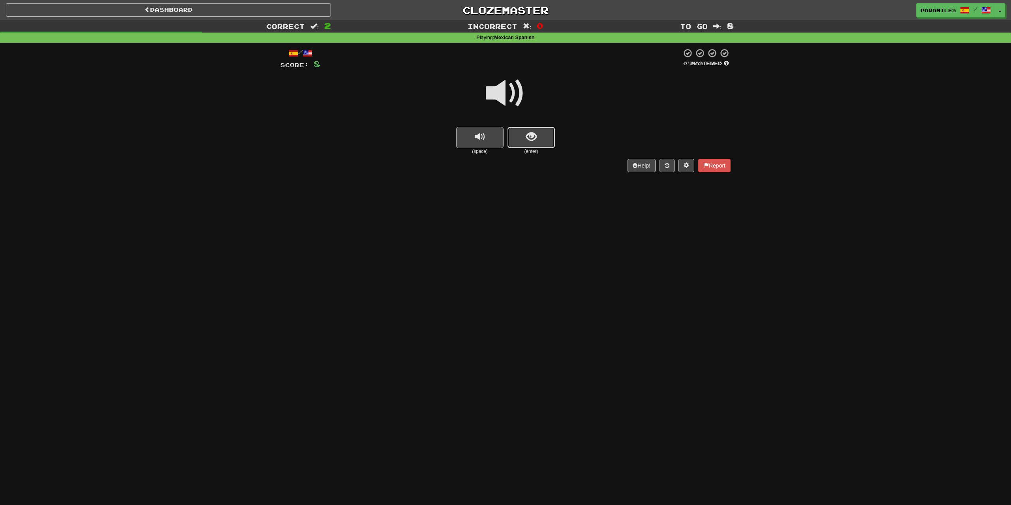
click at [544, 146] on button "show sentence" at bounding box center [530, 137] width 47 height 21
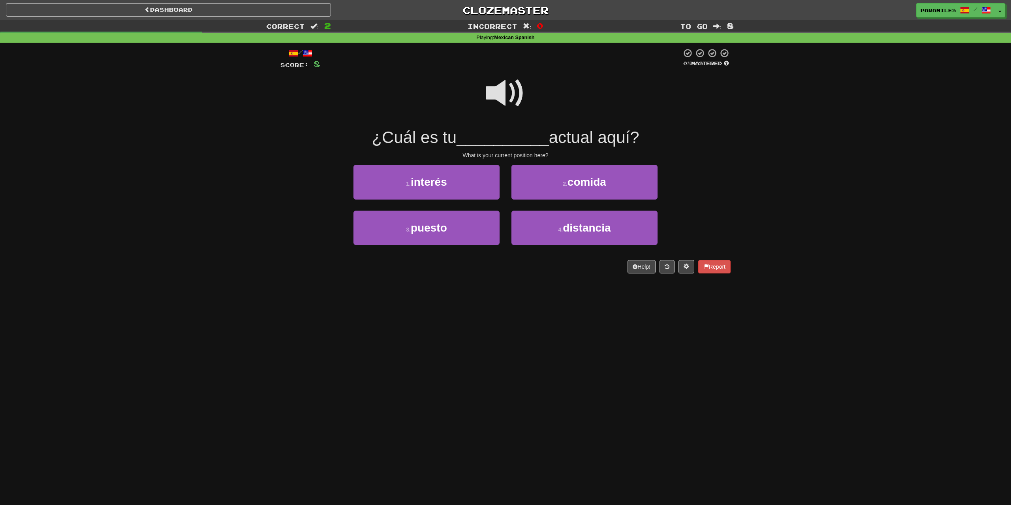
click at [505, 91] on span at bounding box center [505, 92] width 39 height 39
click at [413, 227] on span "puesto" at bounding box center [429, 227] width 36 height 12
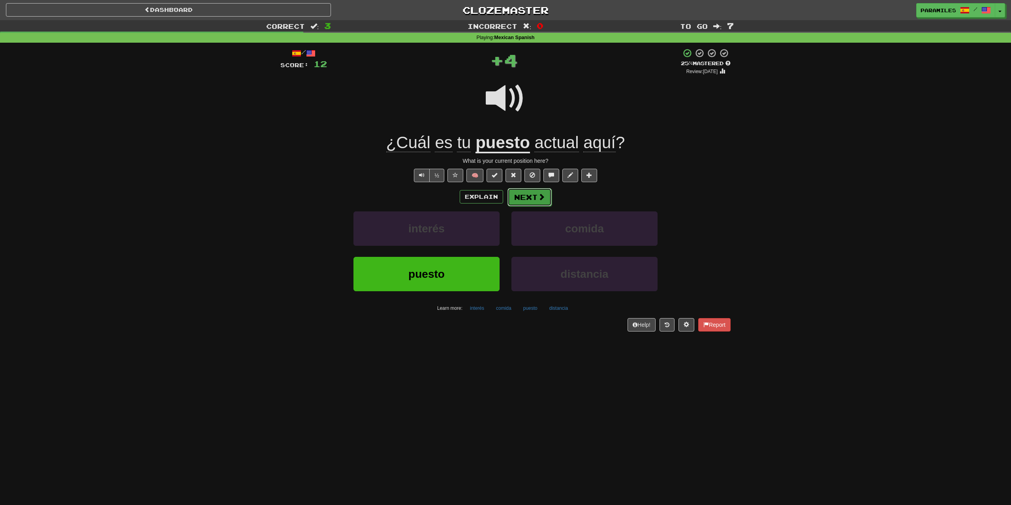
click at [535, 197] on button "Next" at bounding box center [529, 197] width 44 height 18
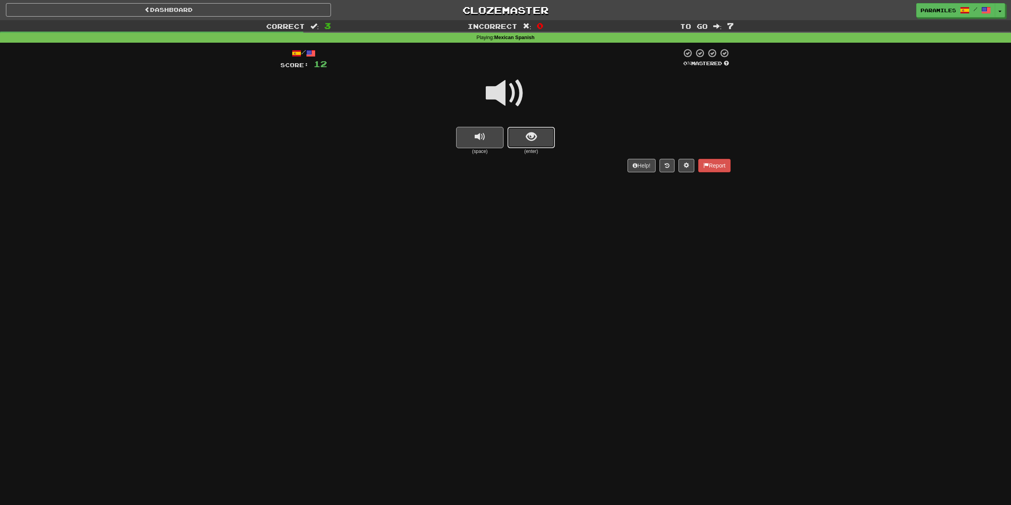
drag, startPoint x: 521, startPoint y: 144, endPoint x: 523, endPoint y: 138, distance: 6.7
click at [523, 138] on button "show sentence" at bounding box center [530, 137] width 47 height 21
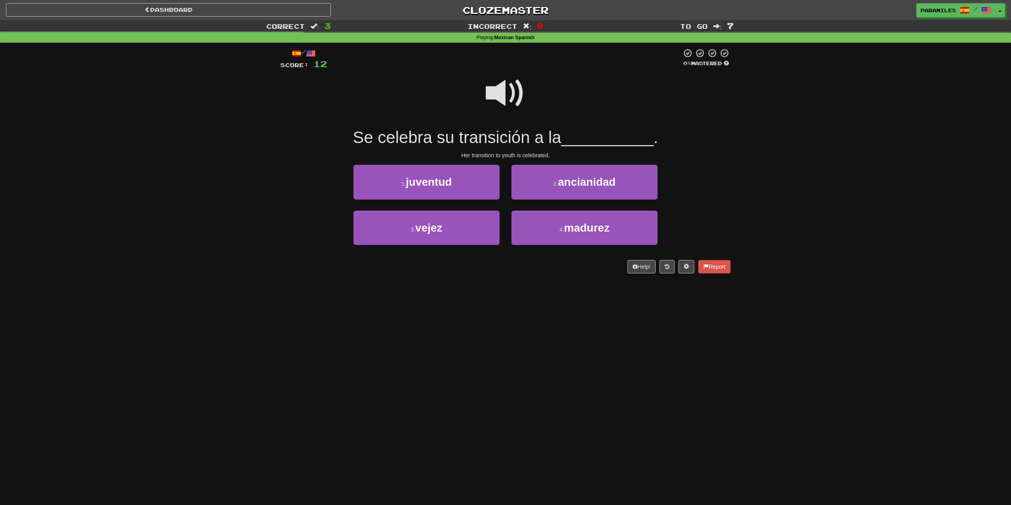
click at [501, 93] on span at bounding box center [505, 92] width 39 height 39
click at [510, 75] on span at bounding box center [505, 92] width 39 height 39
click at [421, 182] on span "juventud" at bounding box center [429, 182] width 46 height 12
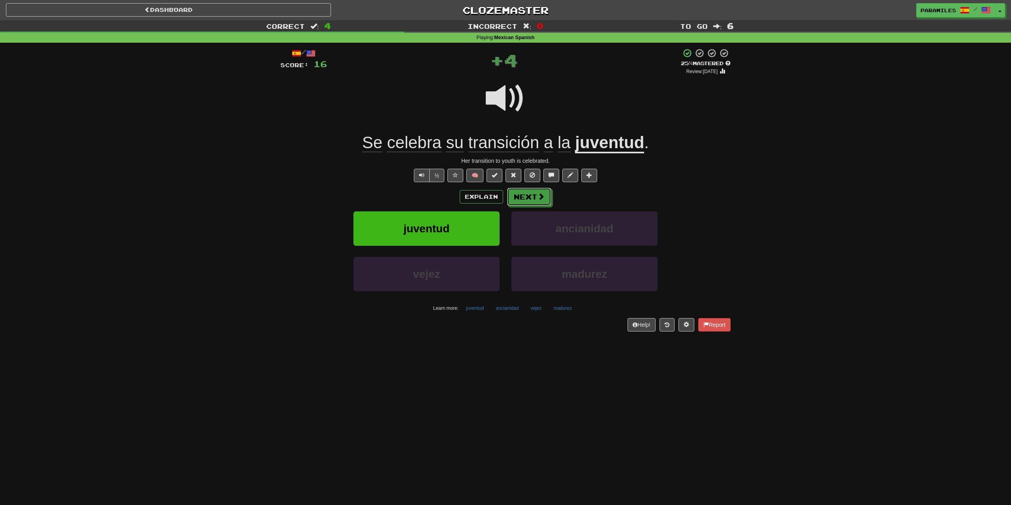
click at [527, 199] on button "Next" at bounding box center [529, 197] width 44 height 18
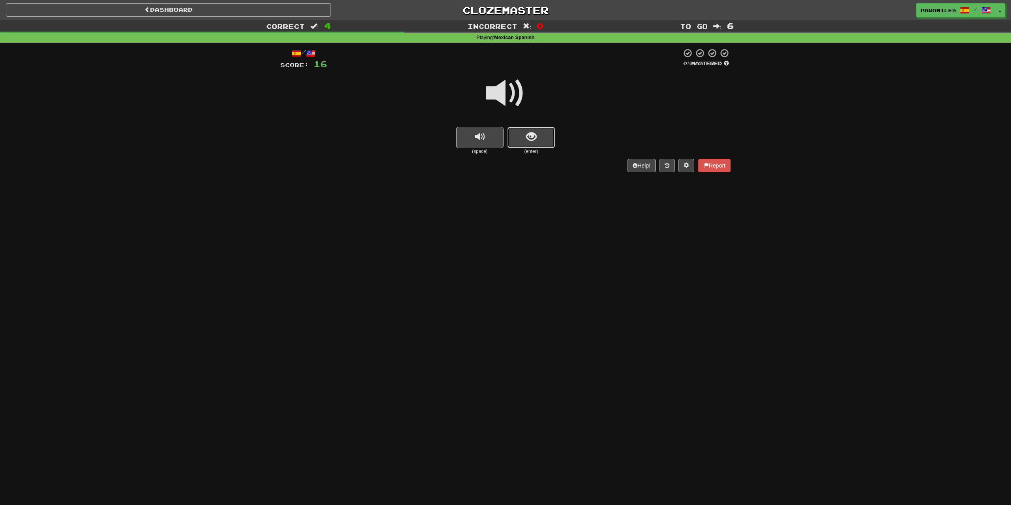
click at [529, 134] on span "show sentence" at bounding box center [531, 136] width 11 height 11
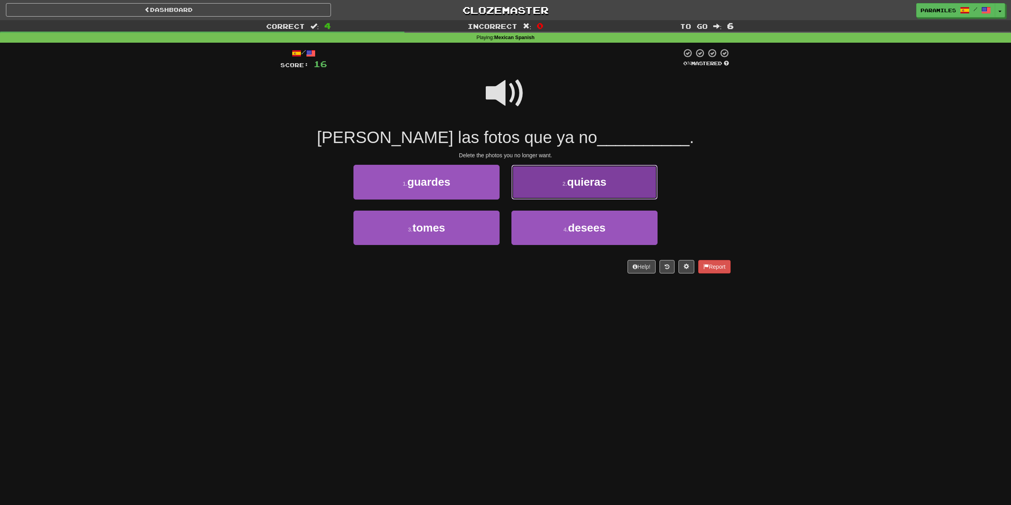
click at [602, 179] on span "quieras" at bounding box center [586, 182] width 39 height 12
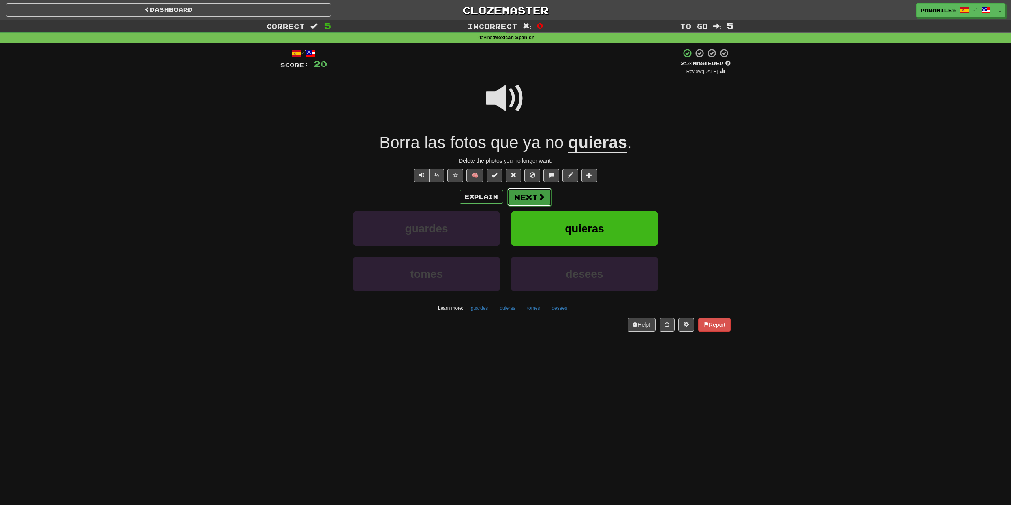
click at [523, 200] on button "Next" at bounding box center [529, 197] width 44 height 18
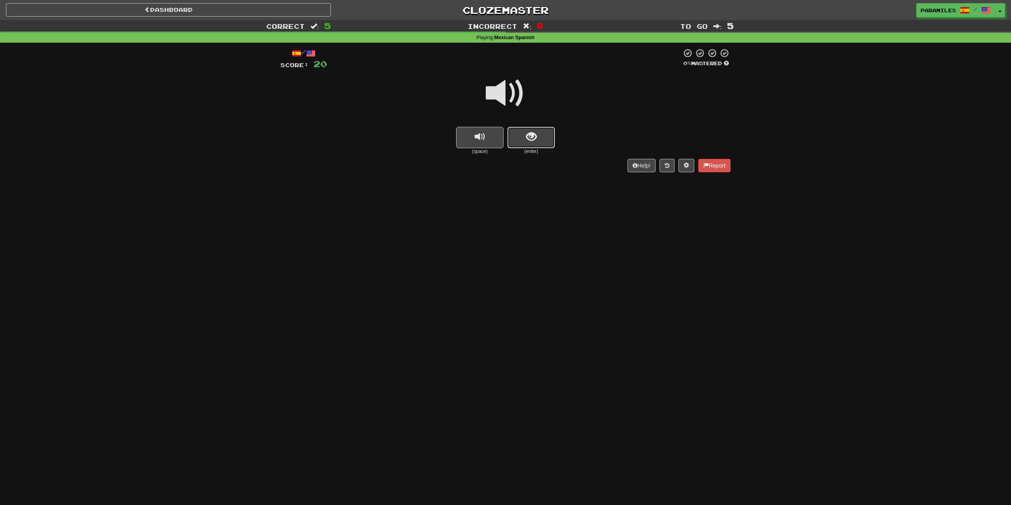
click at [520, 136] on button "show sentence" at bounding box center [530, 137] width 47 height 21
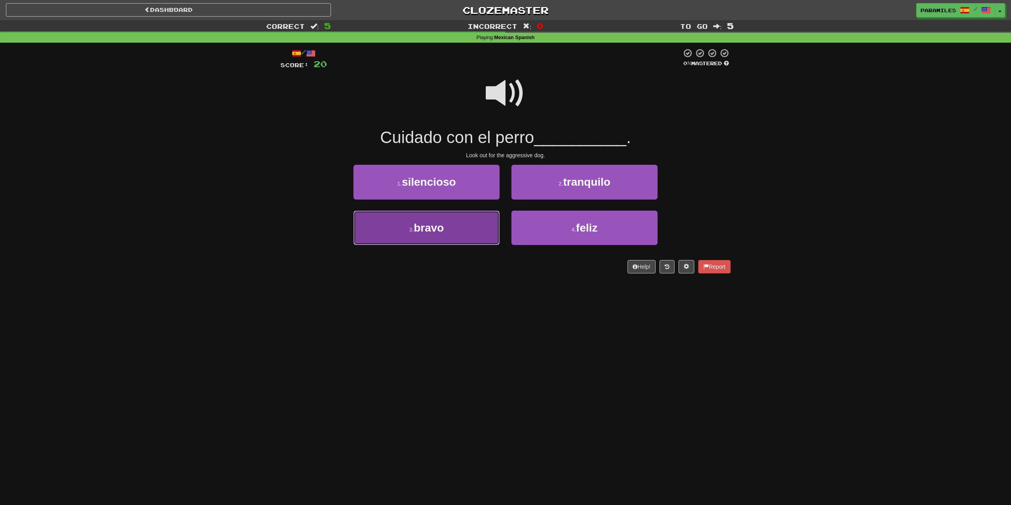
click at [395, 244] on button "3 . bravo" at bounding box center [426, 227] width 146 height 34
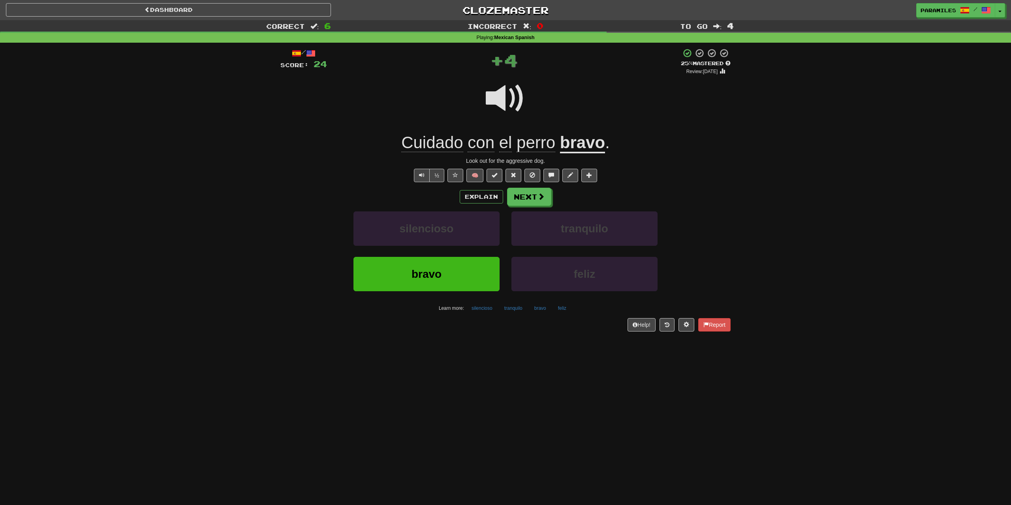
click at [599, 144] on u "bravo" at bounding box center [582, 143] width 45 height 20
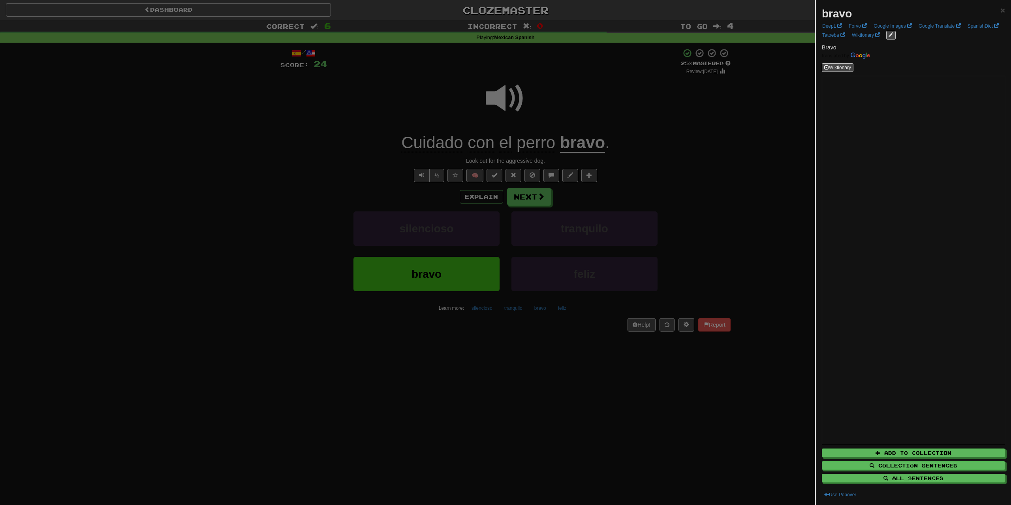
click at [740, 156] on div at bounding box center [505, 252] width 1011 height 505
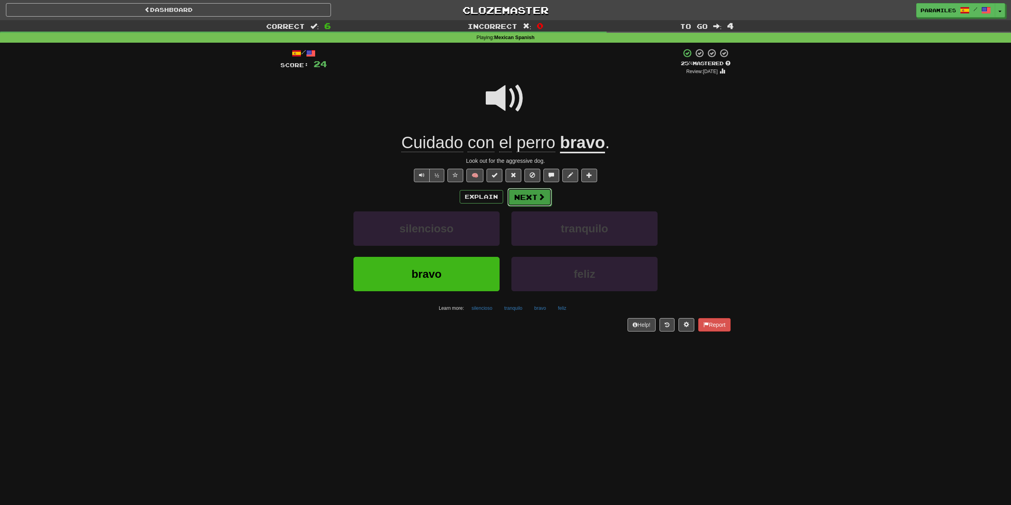
click at [530, 199] on button "Next" at bounding box center [529, 197] width 44 height 18
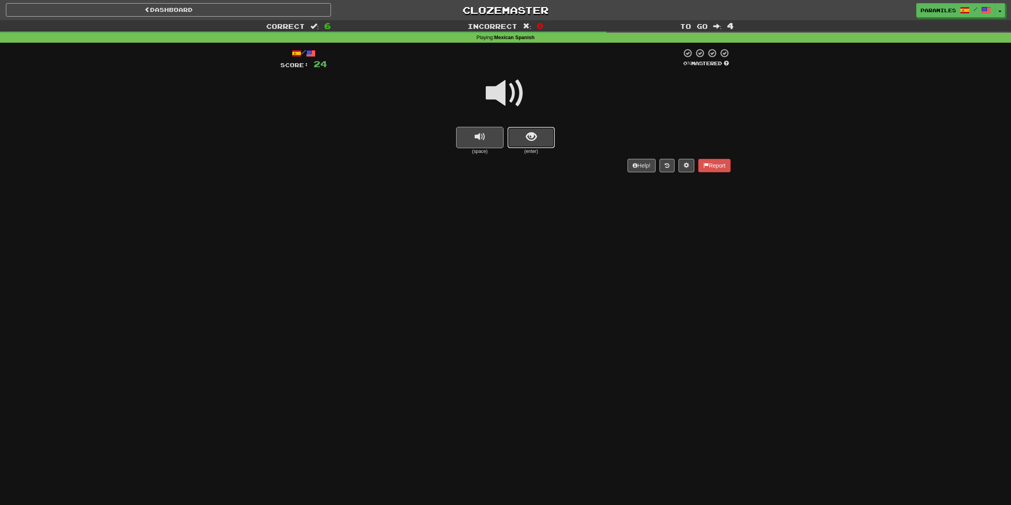
click at [532, 132] on span "show sentence" at bounding box center [531, 136] width 11 height 11
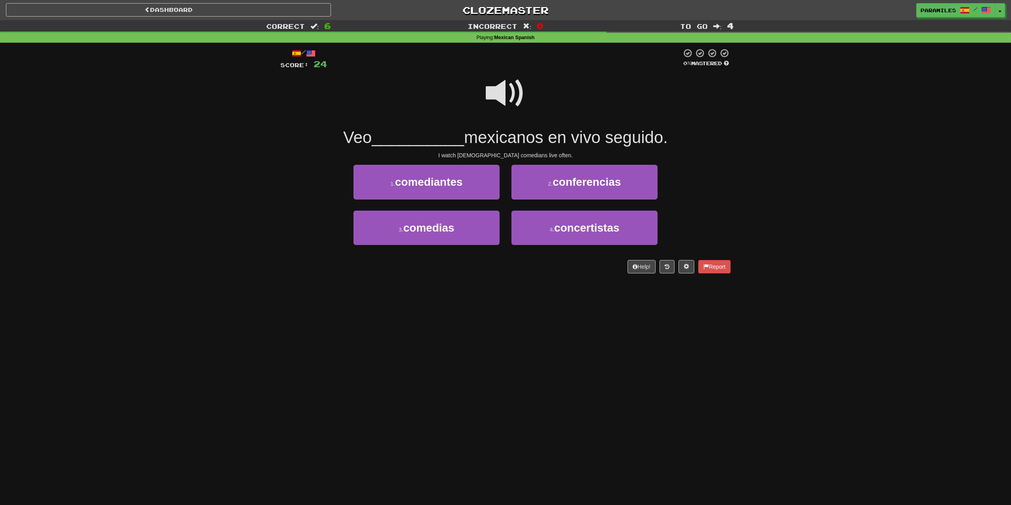
click at [507, 94] on span at bounding box center [505, 92] width 39 height 39
click at [506, 96] on span at bounding box center [505, 92] width 39 height 39
click at [442, 184] on span "comediantes" at bounding box center [429, 182] width 68 height 12
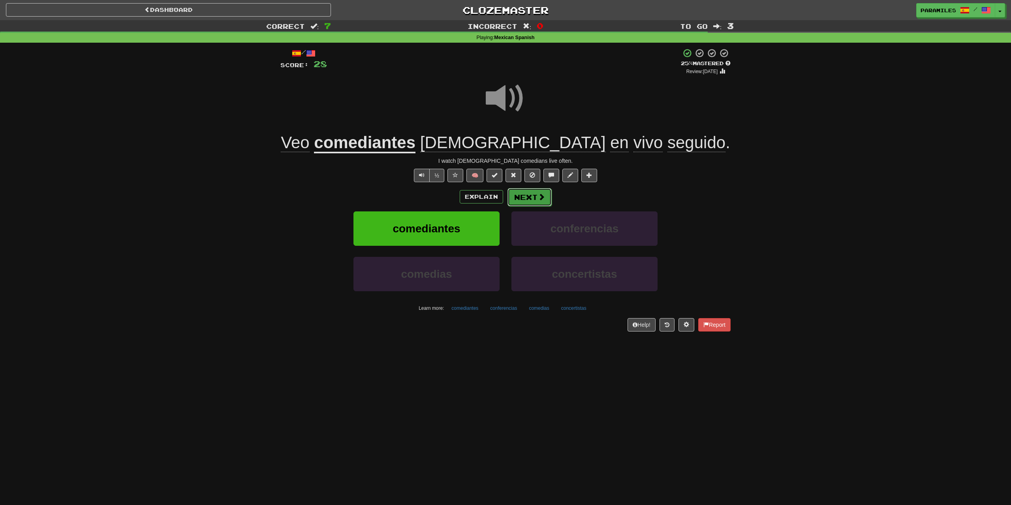
click at [535, 203] on button "Next" at bounding box center [529, 197] width 44 height 18
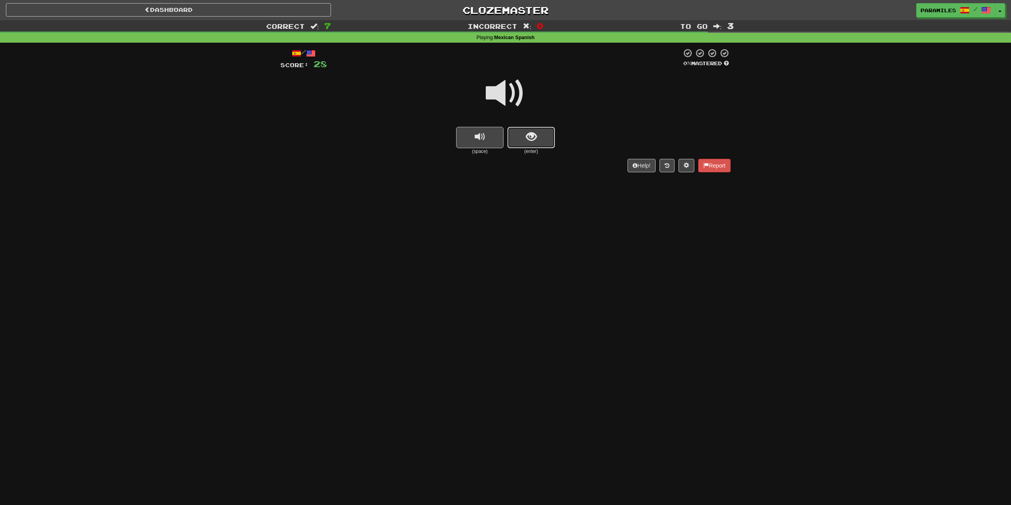
click at [535, 140] on span "show sentence" at bounding box center [531, 136] width 11 height 11
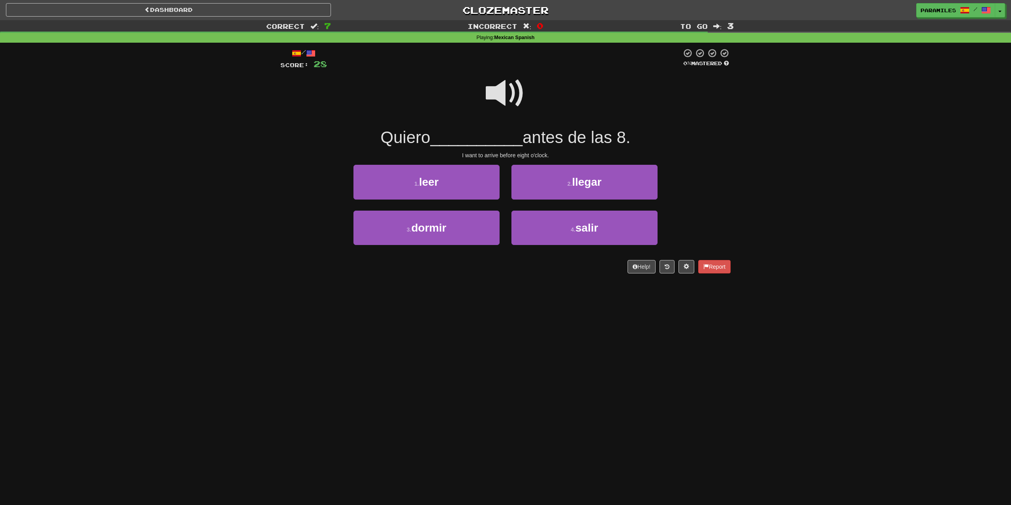
click at [510, 92] on span at bounding box center [505, 92] width 39 height 39
click at [639, 181] on button "2 . llegar" at bounding box center [584, 182] width 146 height 34
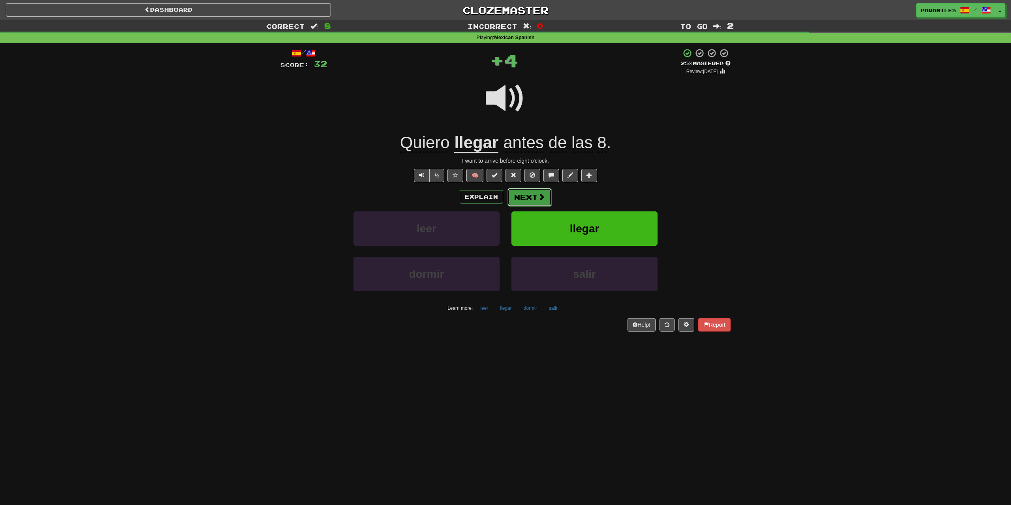
click at [542, 197] on span at bounding box center [541, 196] width 7 height 7
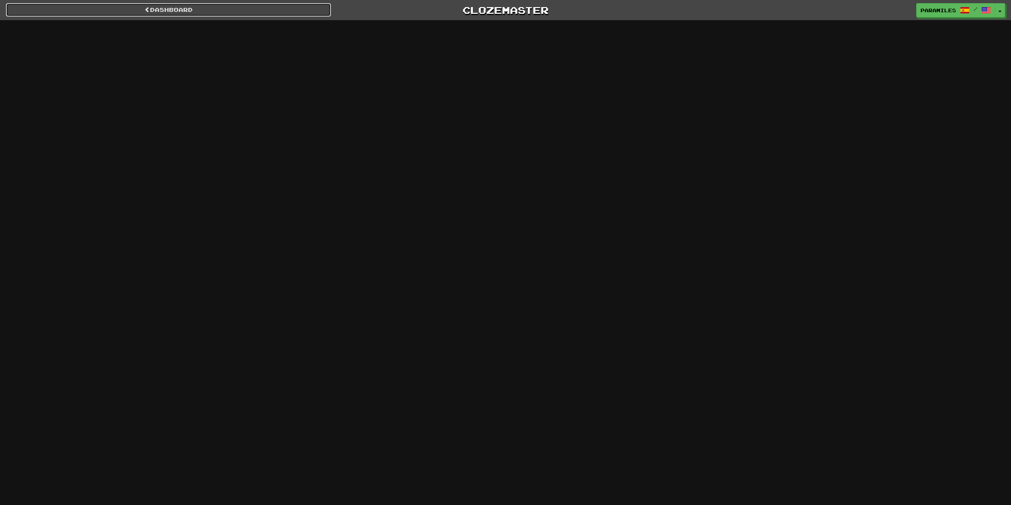
click at [109, 8] on link "Dashboard" at bounding box center [168, 9] width 325 height 13
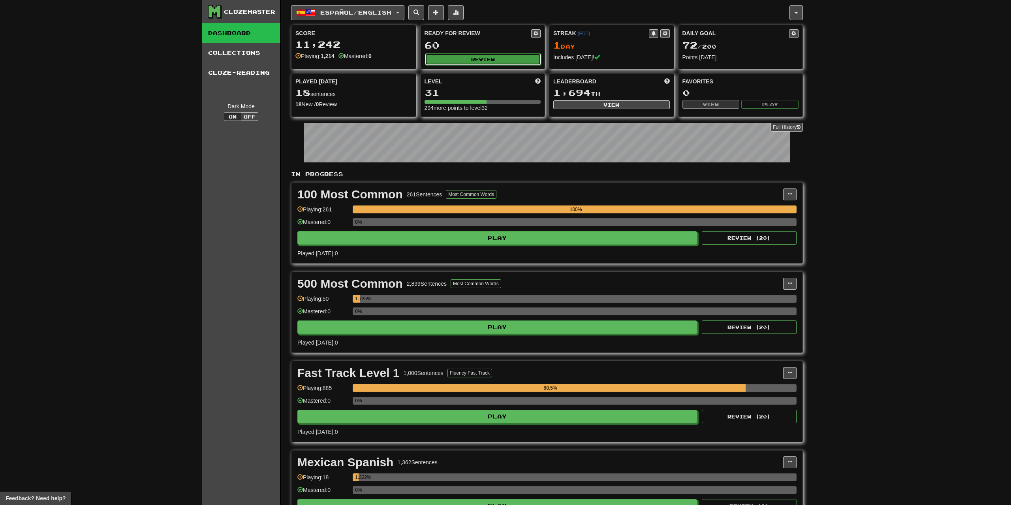
click at [497, 60] on button "Review" at bounding box center [483, 59] width 116 height 12
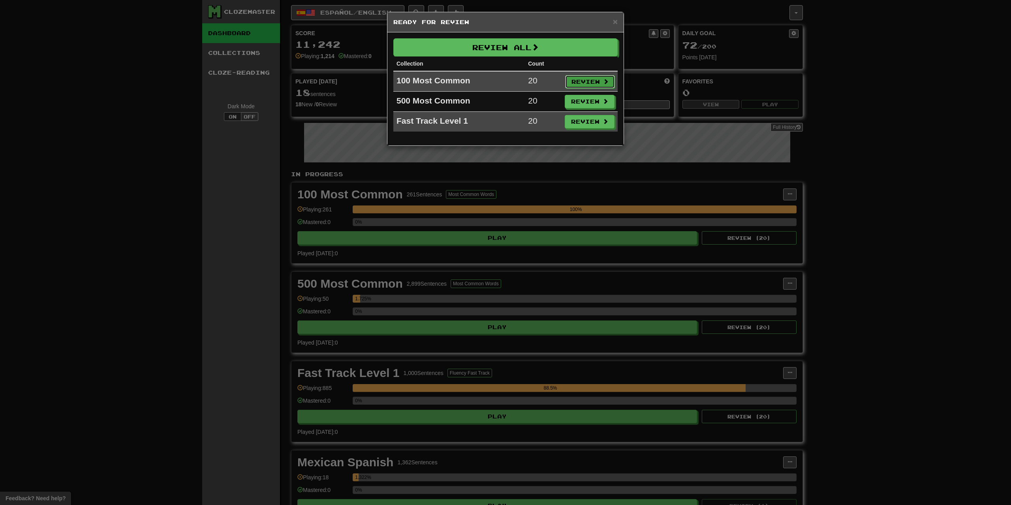
click at [599, 80] on button "Review" at bounding box center [590, 81] width 50 height 13
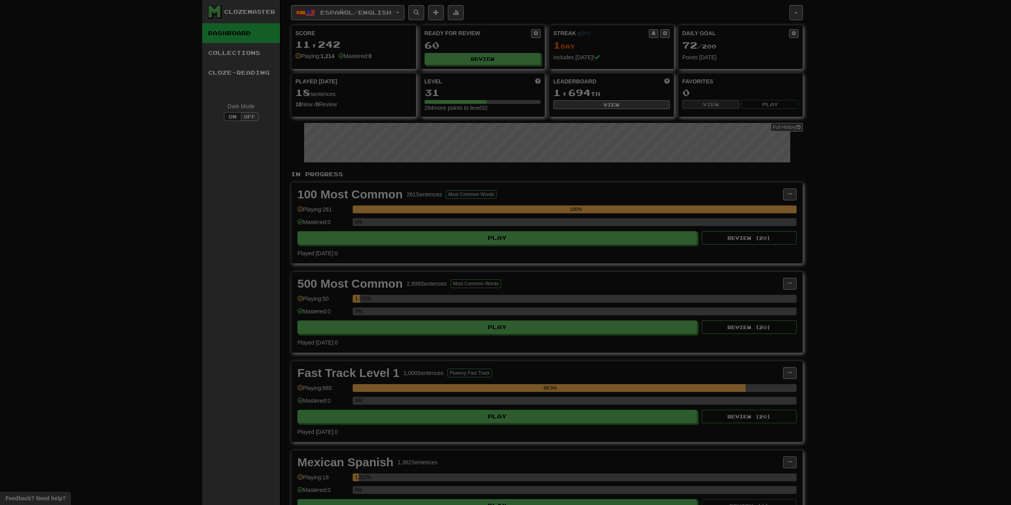
select select "**"
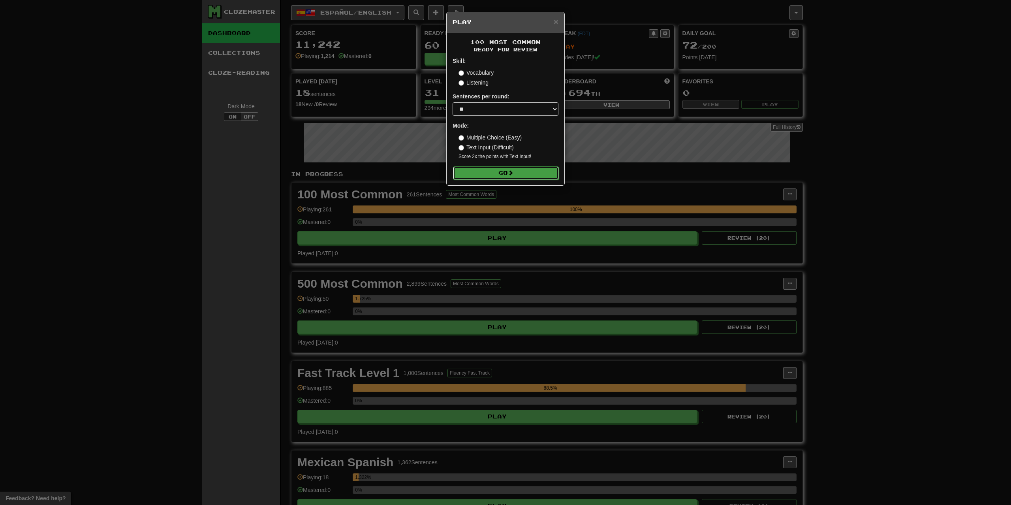
click at [503, 173] on button "Go" at bounding box center [506, 172] width 106 height 13
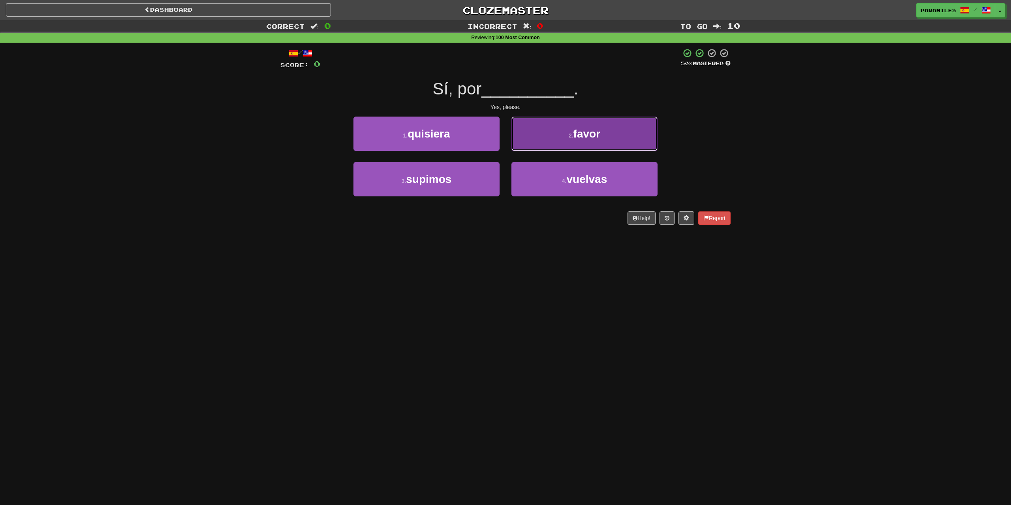
click at [564, 132] on button "2 . favor" at bounding box center [584, 133] width 146 height 34
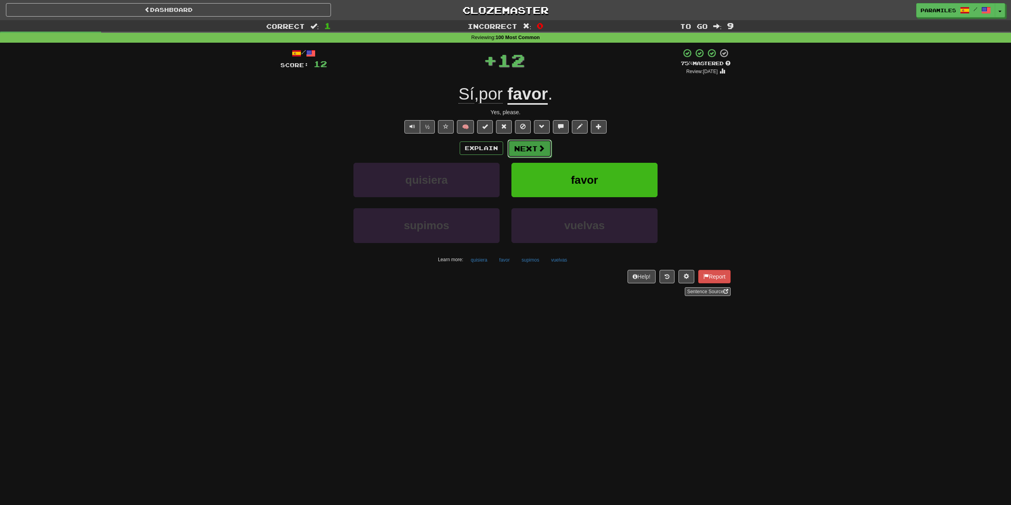
click at [517, 146] on button "Next" at bounding box center [529, 148] width 44 height 18
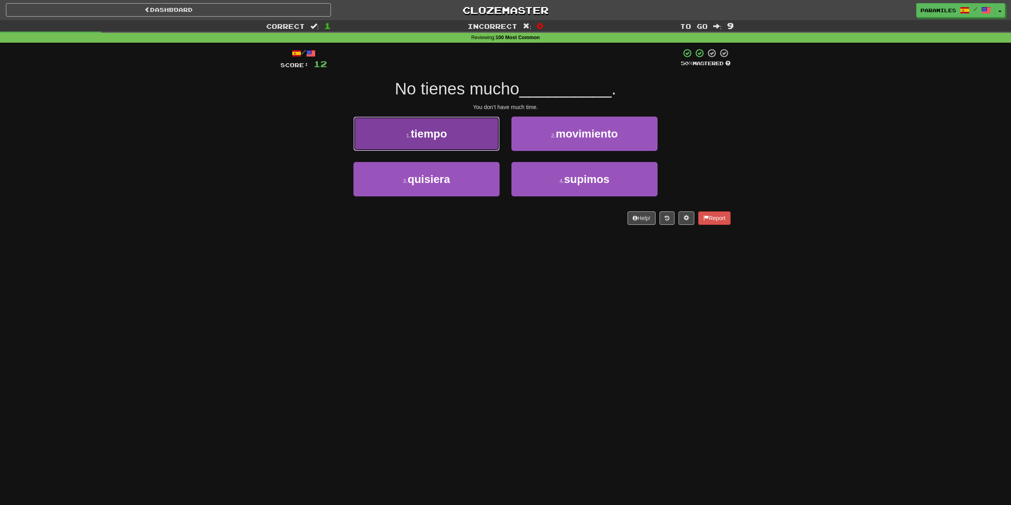
click at [465, 135] on button "1 . tiempo" at bounding box center [426, 133] width 146 height 34
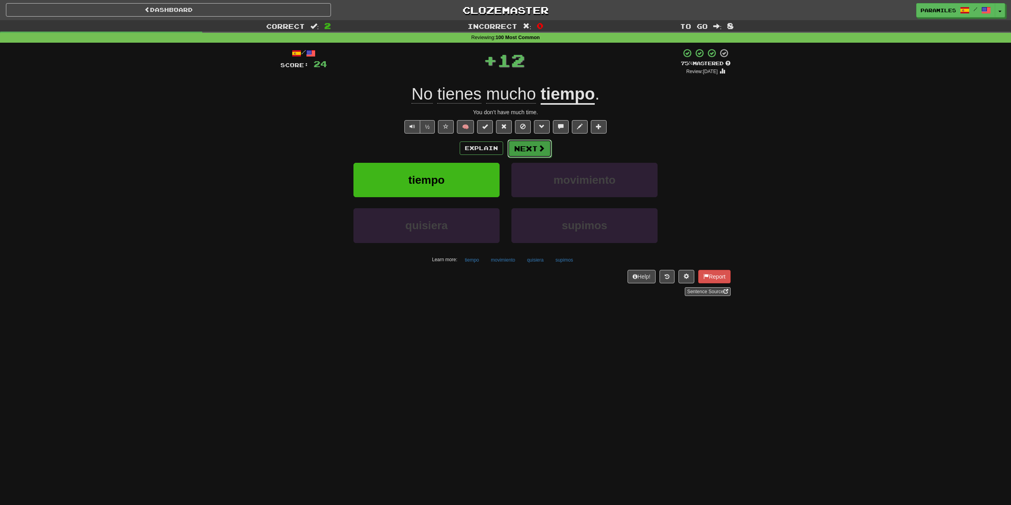
click at [538, 141] on button "Next" at bounding box center [529, 148] width 44 height 18
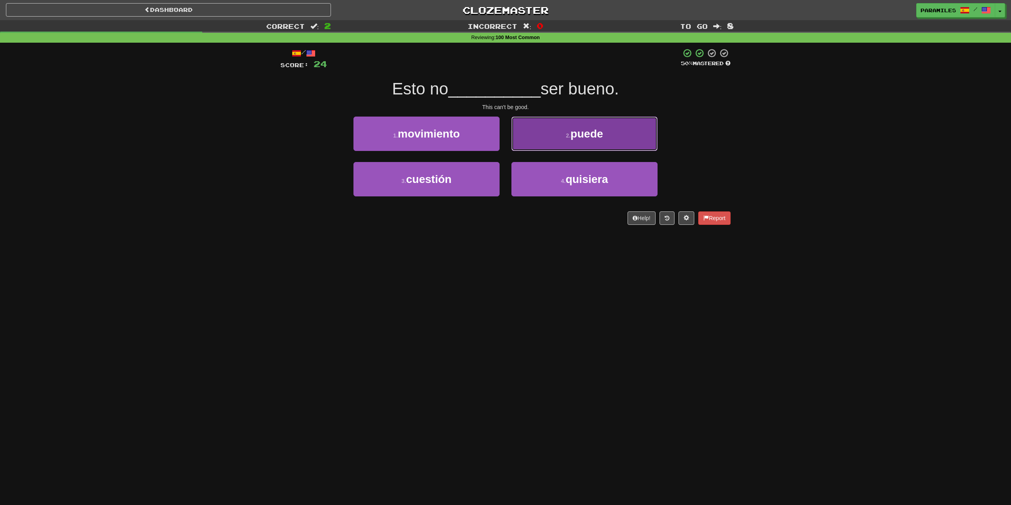
click at [554, 136] on button "2 . puede" at bounding box center [584, 133] width 146 height 34
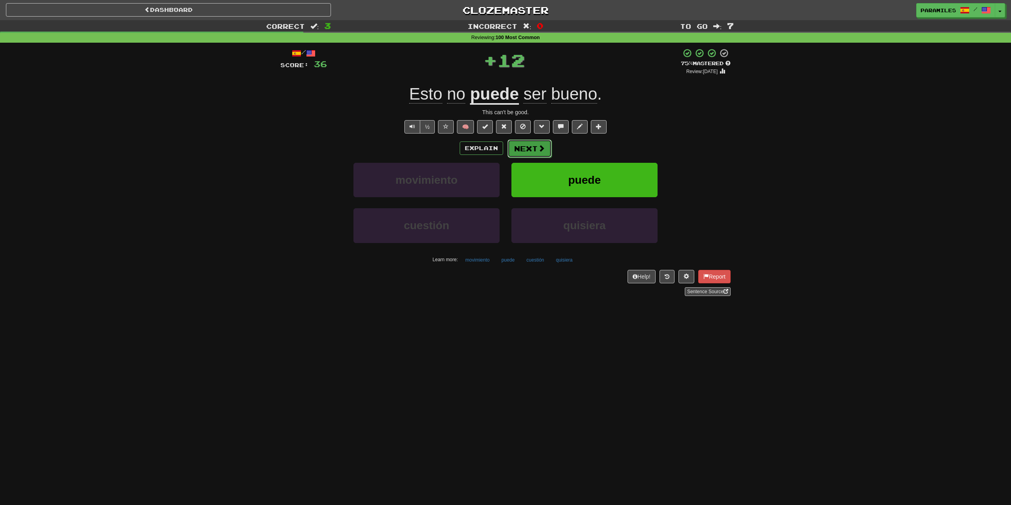
click at [527, 146] on button "Next" at bounding box center [529, 148] width 44 height 18
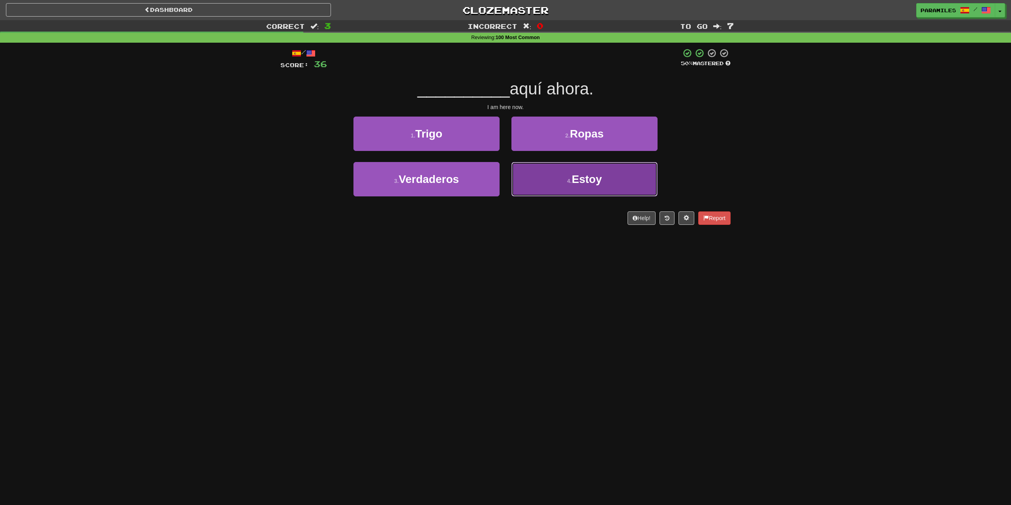
click at [578, 178] on span "Estoy" at bounding box center [587, 179] width 30 height 12
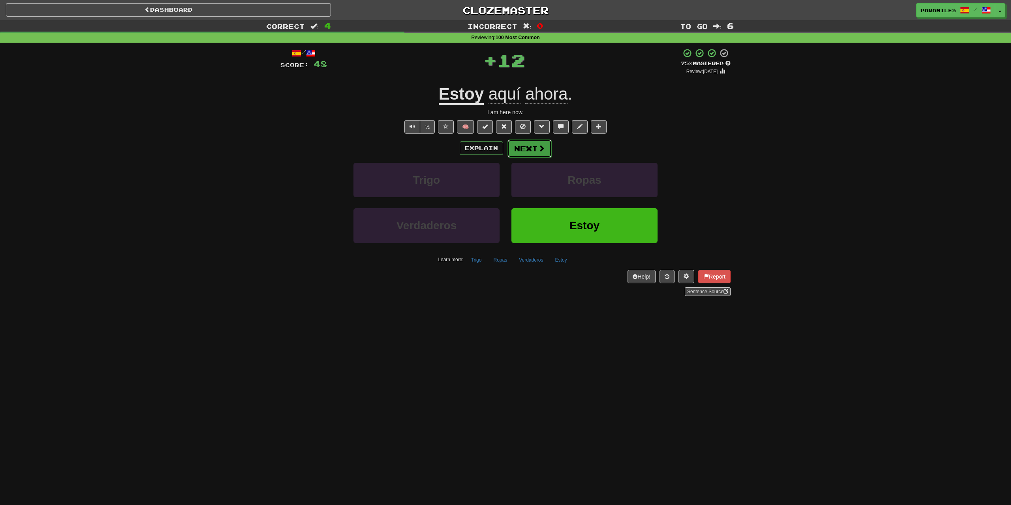
click at [535, 153] on button "Next" at bounding box center [529, 148] width 44 height 18
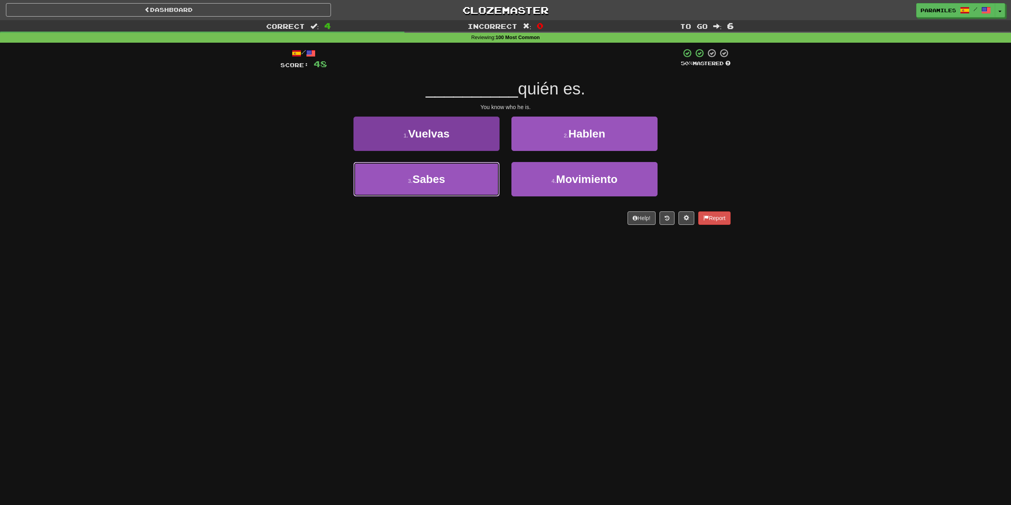
click at [470, 181] on button "3 . Sabes" at bounding box center [426, 179] width 146 height 34
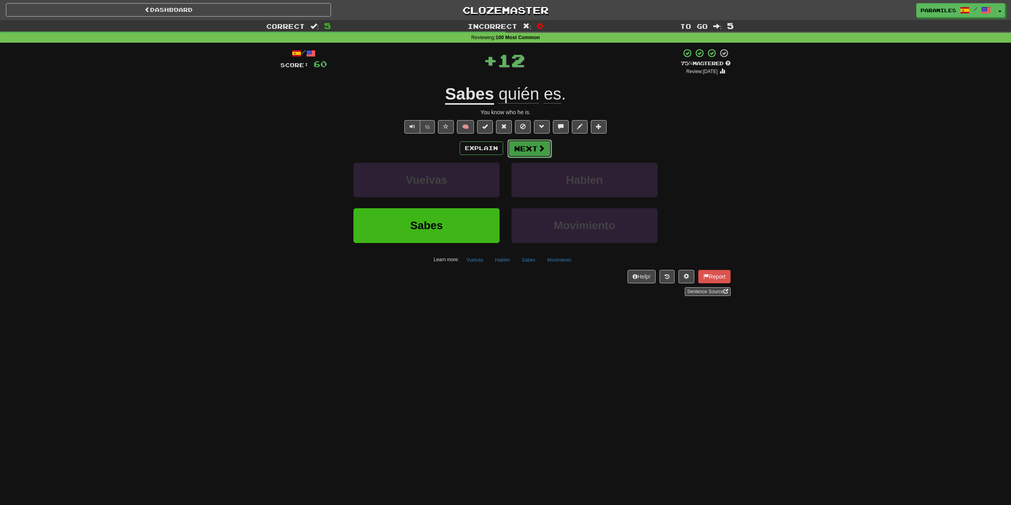
click at [534, 146] on button "Next" at bounding box center [529, 148] width 44 height 18
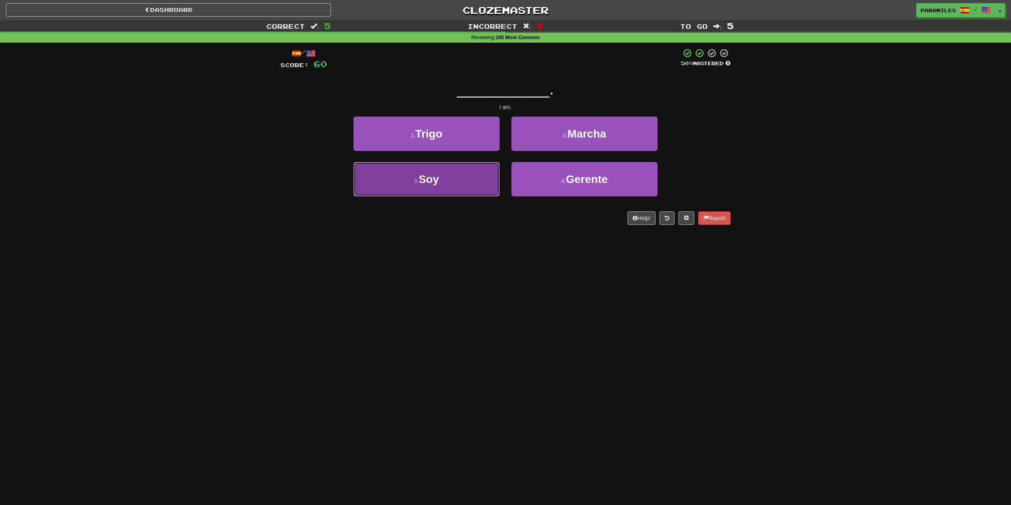
click at [478, 187] on button "3 . Soy" at bounding box center [426, 179] width 146 height 34
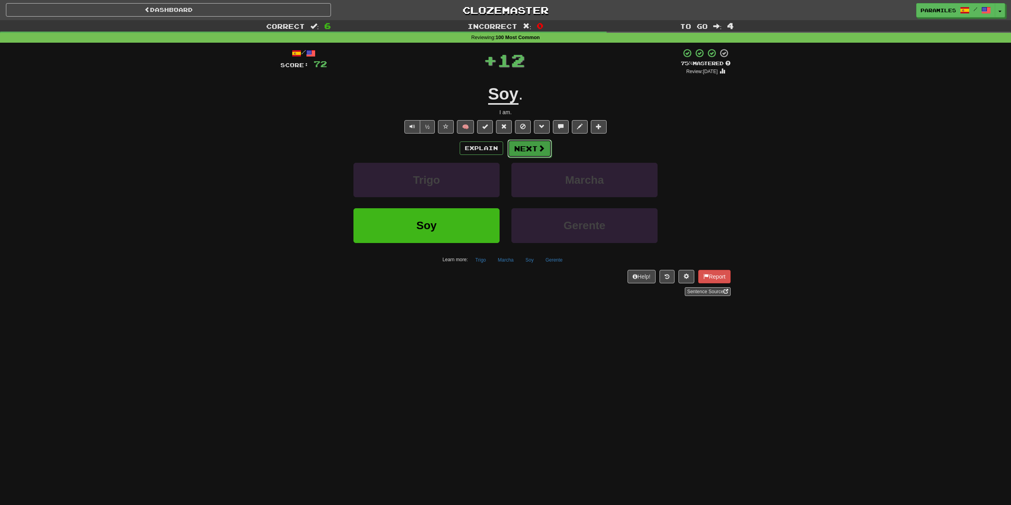
click at [535, 148] on button "Next" at bounding box center [529, 148] width 44 height 18
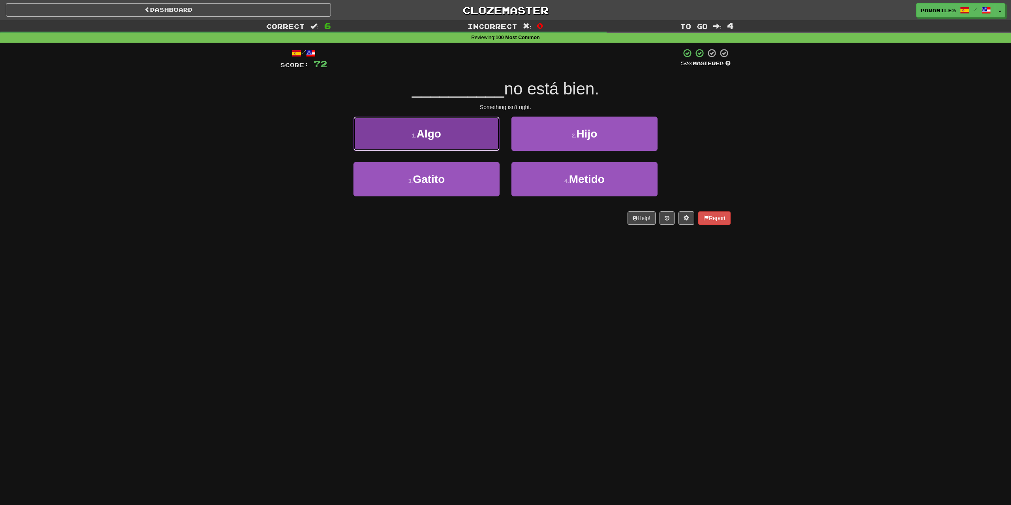
click at [454, 135] on button "1 . Algo" at bounding box center [426, 133] width 146 height 34
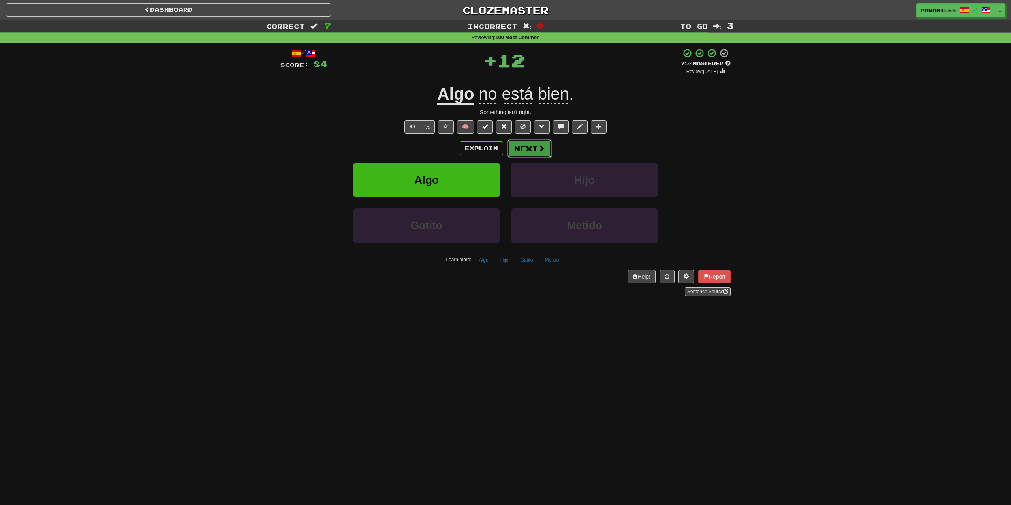
click at [531, 146] on button "Next" at bounding box center [529, 148] width 44 height 18
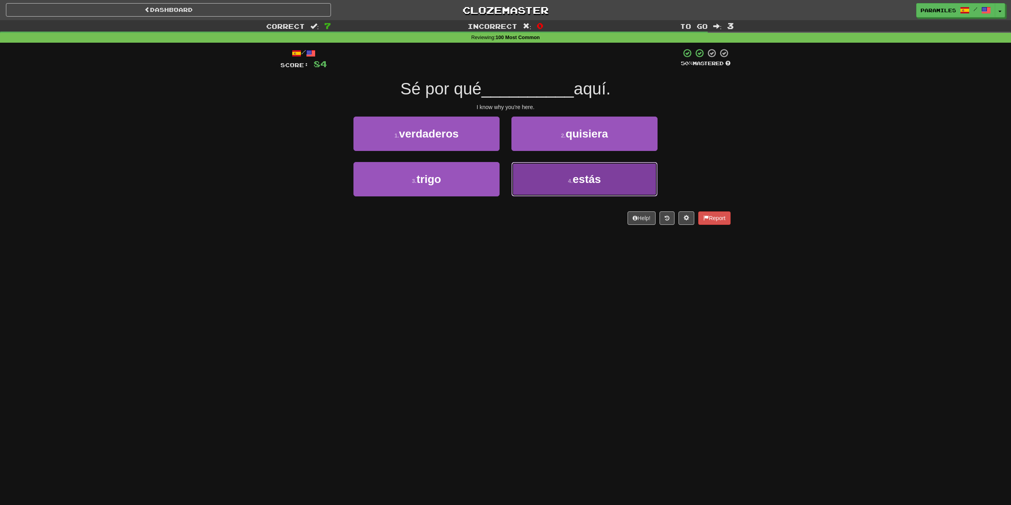
click at [573, 194] on button "4 . estás" at bounding box center [584, 179] width 146 height 34
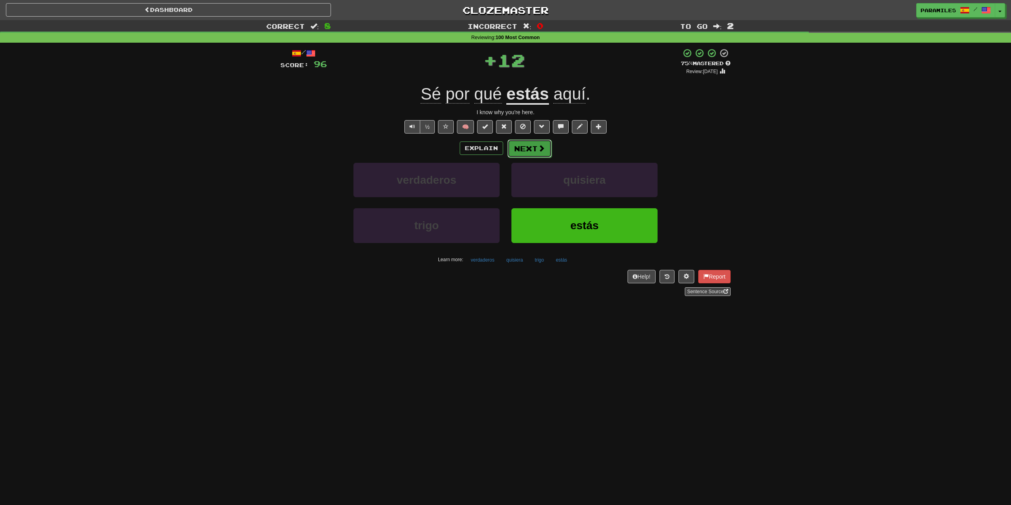
click at [525, 154] on button "Next" at bounding box center [529, 148] width 44 height 18
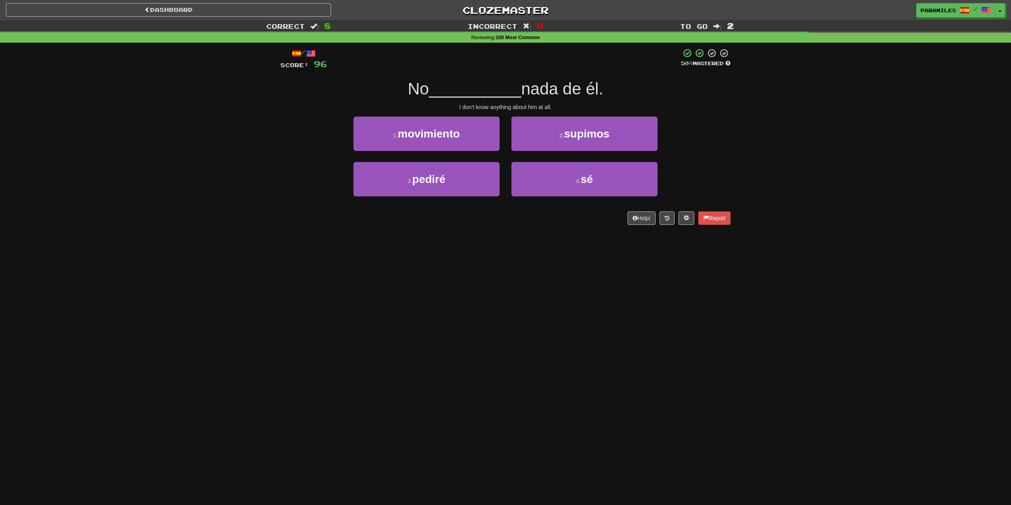
click at [562, 197] on div "4 . sé" at bounding box center [584, 184] width 158 height 45
click at [562, 194] on button "4 . sé" at bounding box center [584, 179] width 146 height 34
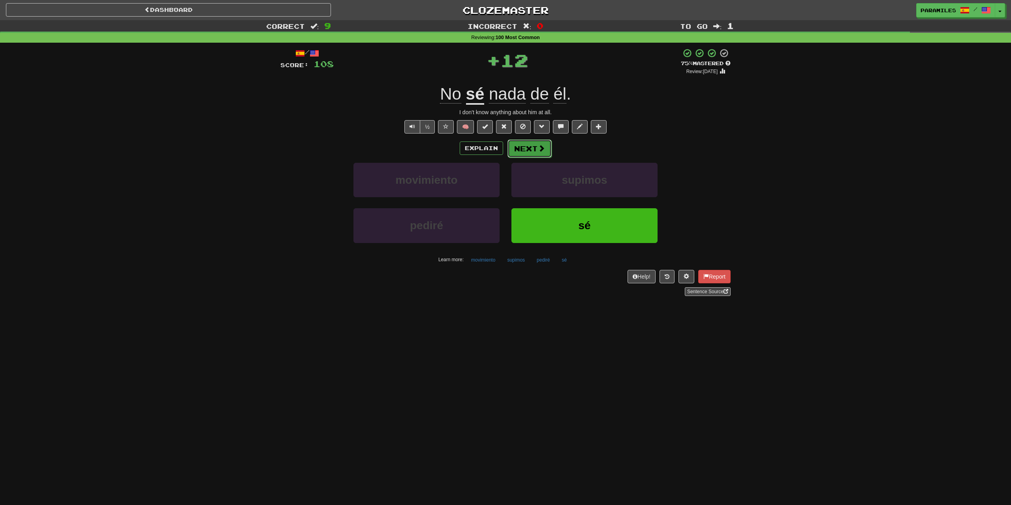
click at [530, 150] on button "Next" at bounding box center [529, 148] width 44 height 18
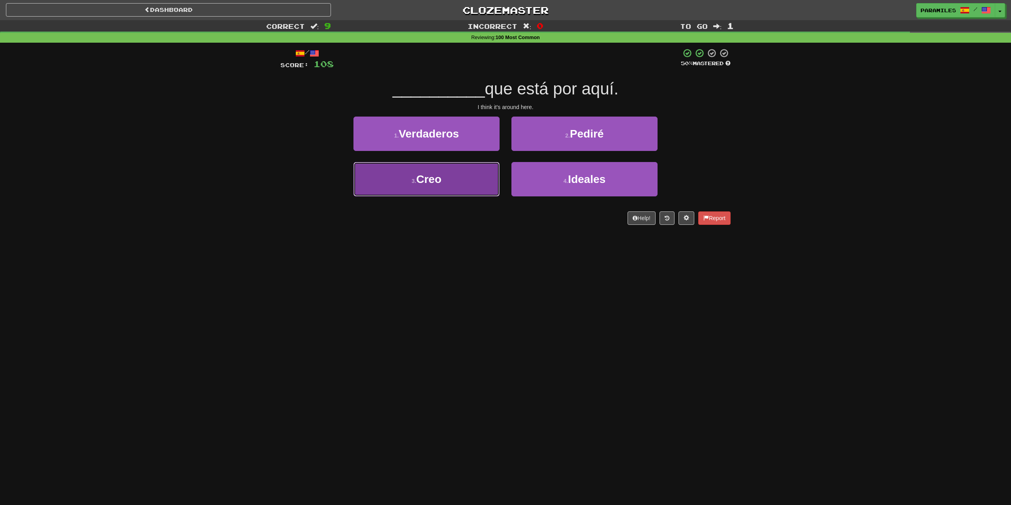
click at [451, 183] on button "3 . Creo" at bounding box center [426, 179] width 146 height 34
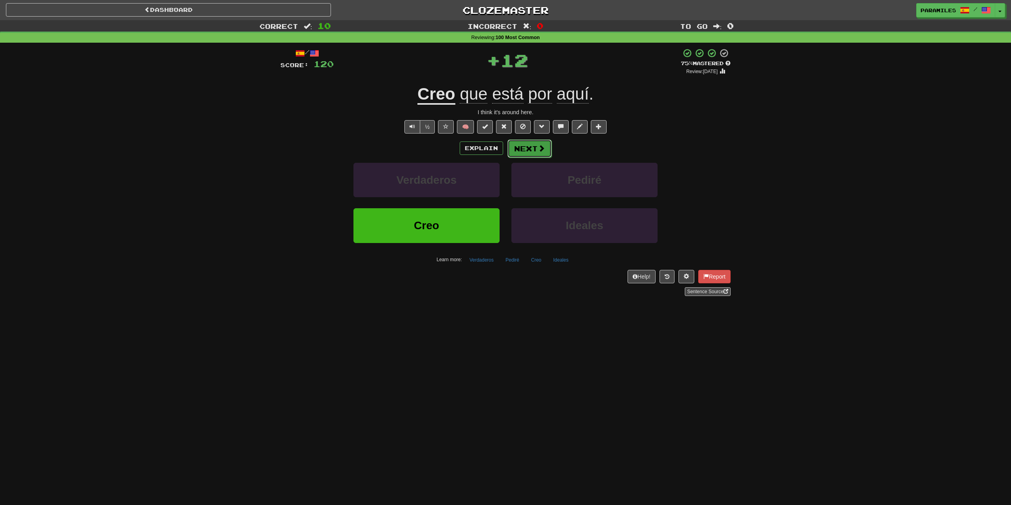
click at [534, 148] on button "Next" at bounding box center [529, 148] width 44 height 18
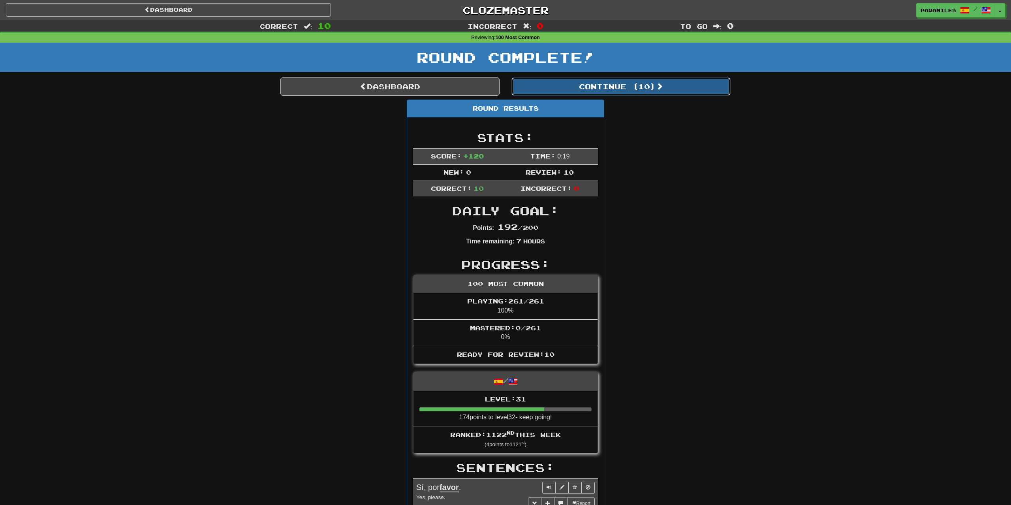
click at [563, 86] on button "Continue ( 10 )" at bounding box center [620, 86] width 219 height 18
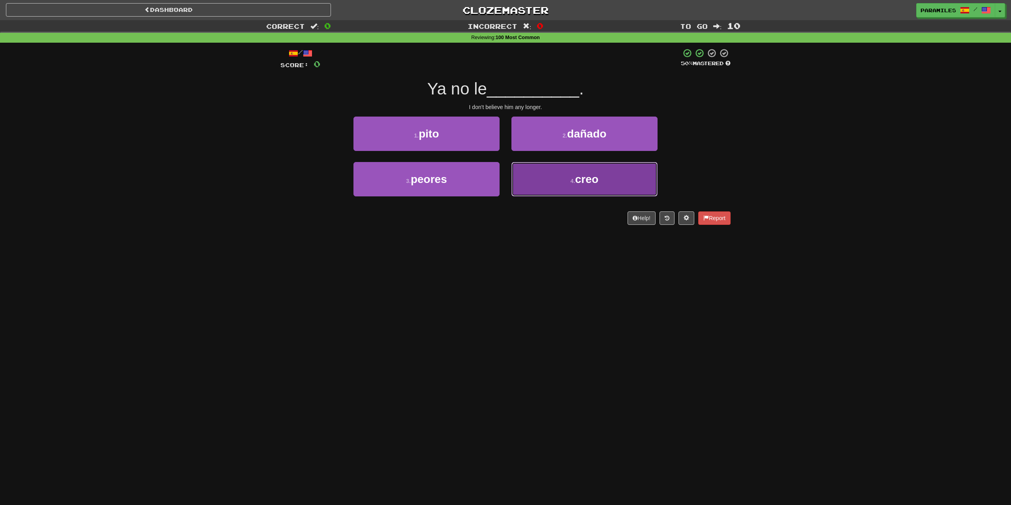
click at [560, 196] on button "4 . creo" at bounding box center [584, 179] width 146 height 34
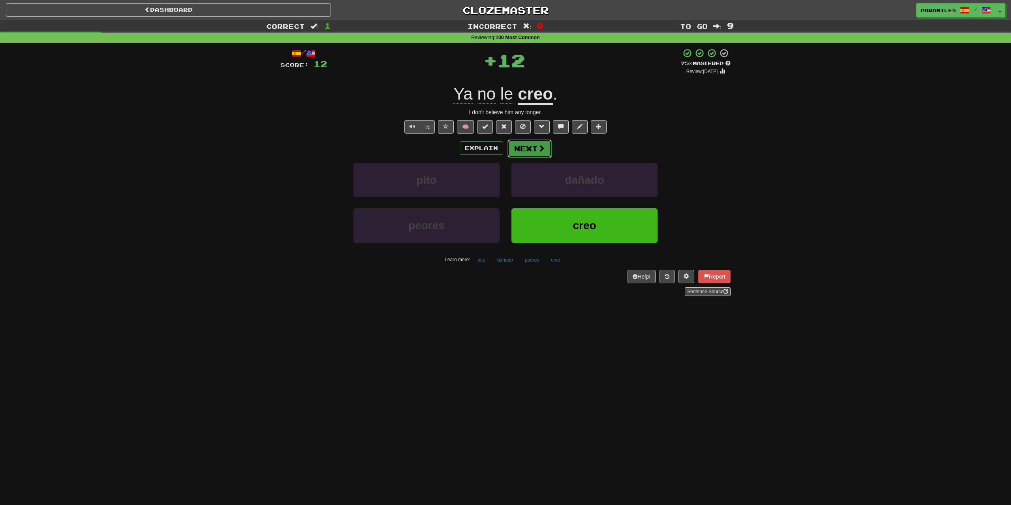
click at [538, 152] on span at bounding box center [541, 147] width 7 height 7
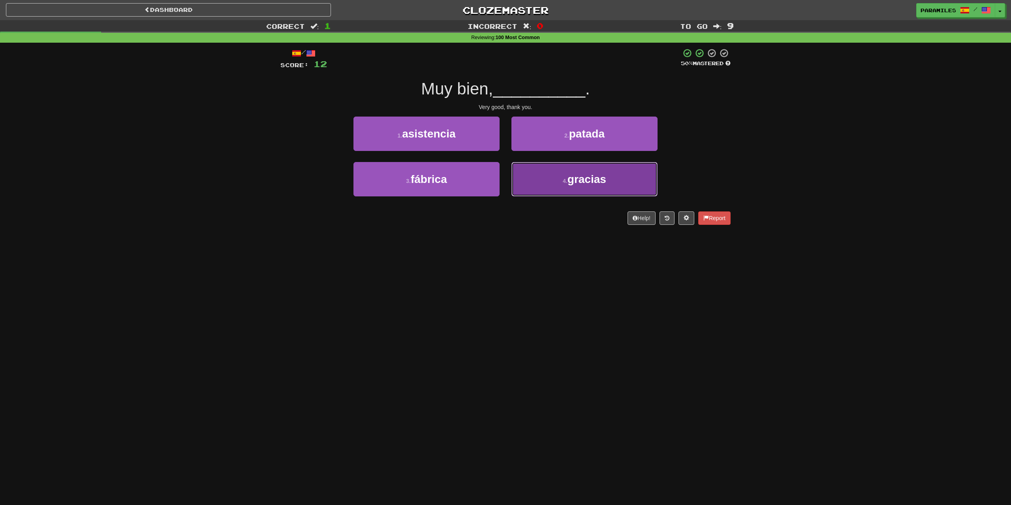
click at [575, 183] on span "gracias" at bounding box center [586, 179] width 39 height 12
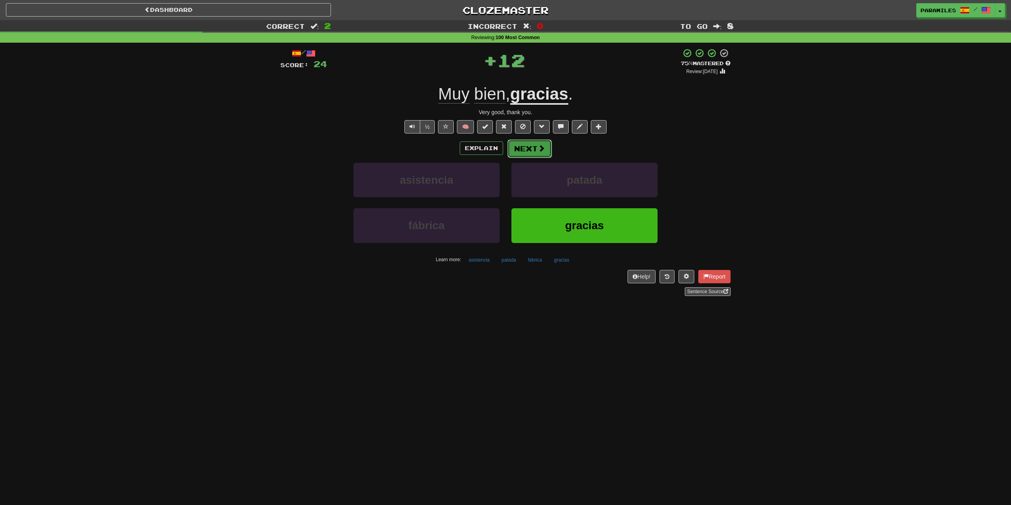
click at [535, 150] on button "Next" at bounding box center [529, 148] width 44 height 18
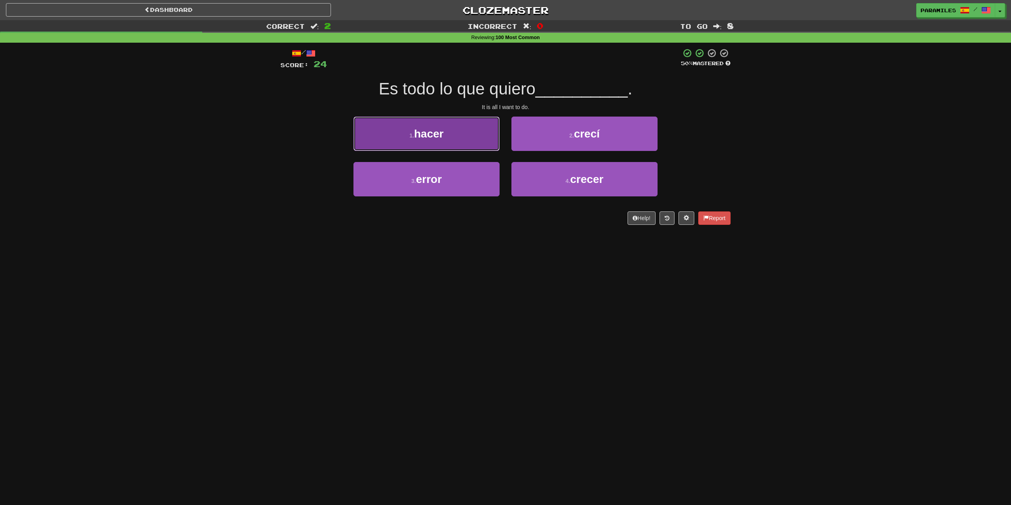
click at [424, 132] on span "hacer" at bounding box center [429, 134] width 30 height 12
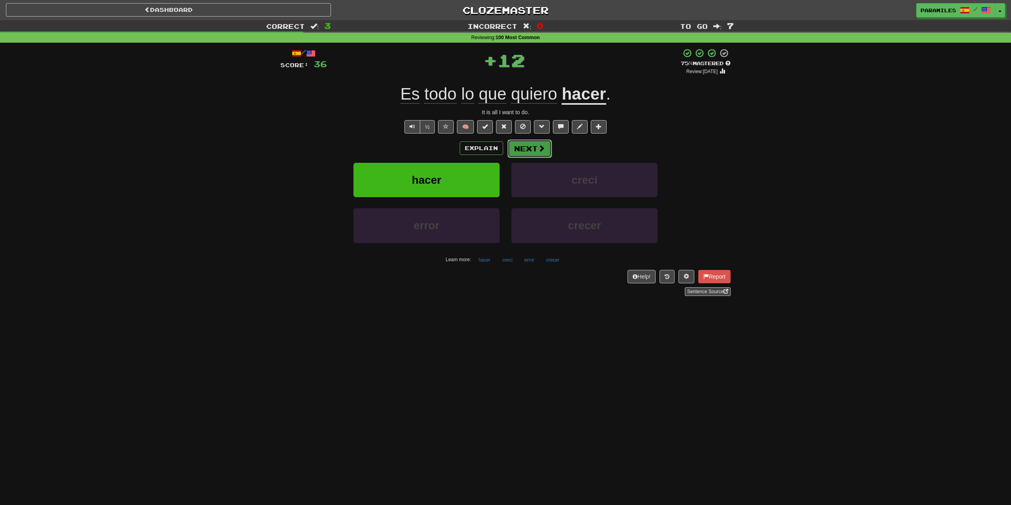
click at [535, 145] on button "Next" at bounding box center [529, 148] width 44 height 18
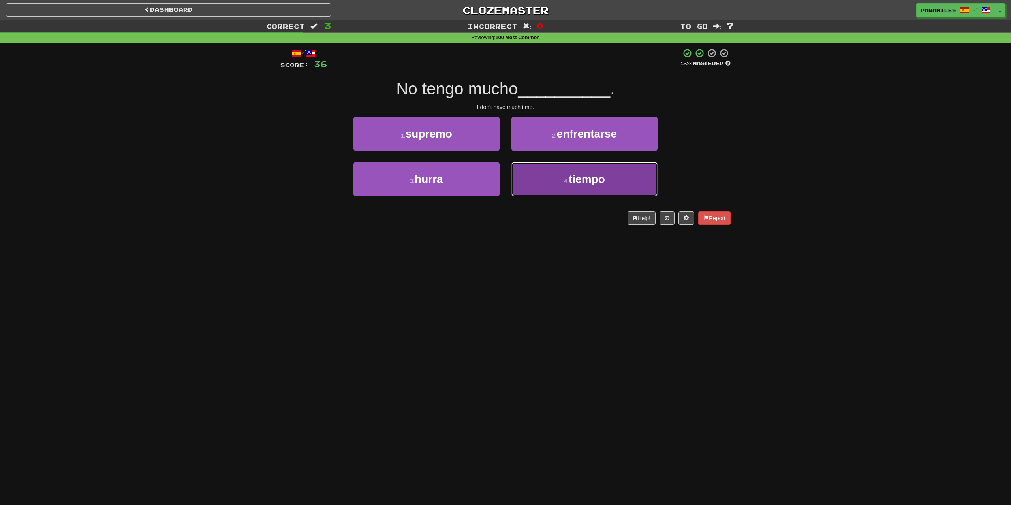
click at [575, 190] on button "4 . tiempo" at bounding box center [584, 179] width 146 height 34
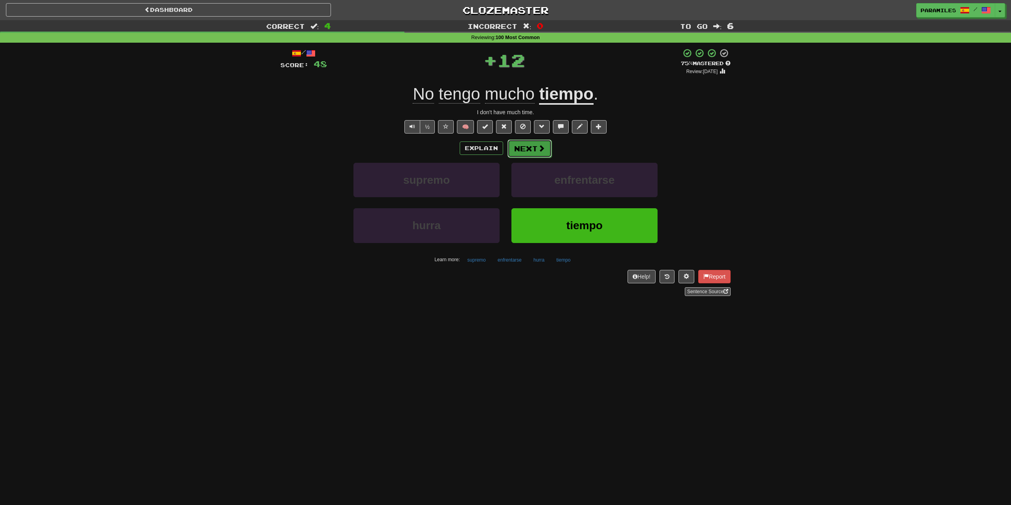
click at [537, 147] on button "Next" at bounding box center [529, 148] width 44 height 18
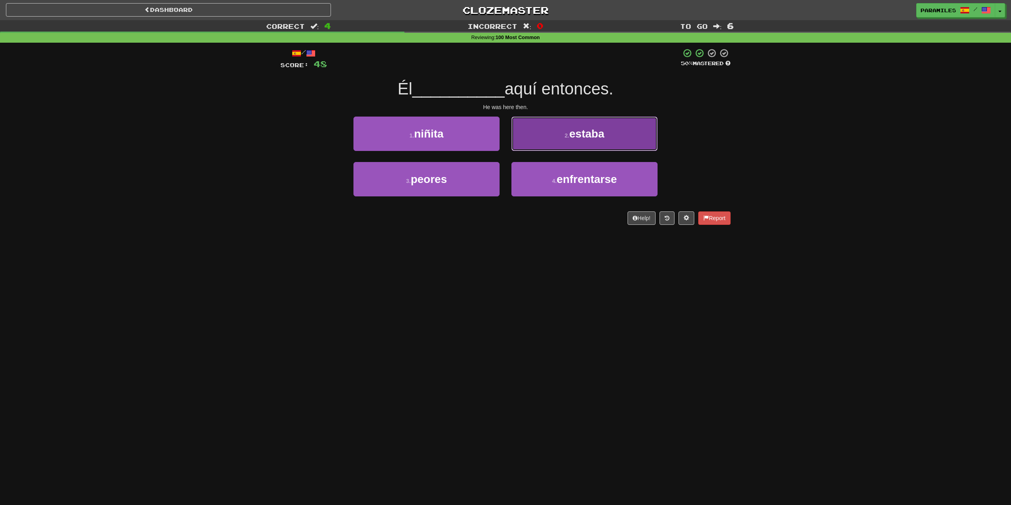
click at [560, 132] on button "2 . estaba" at bounding box center [584, 133] width 146 height 34
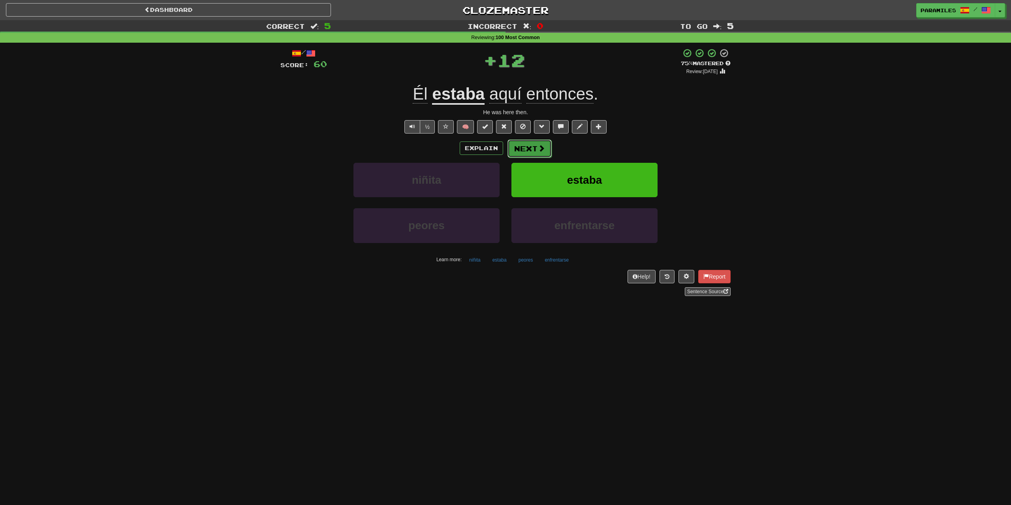
click at [527, 155] on button "Next" at bounding box center [529, 148] width 44 height 18
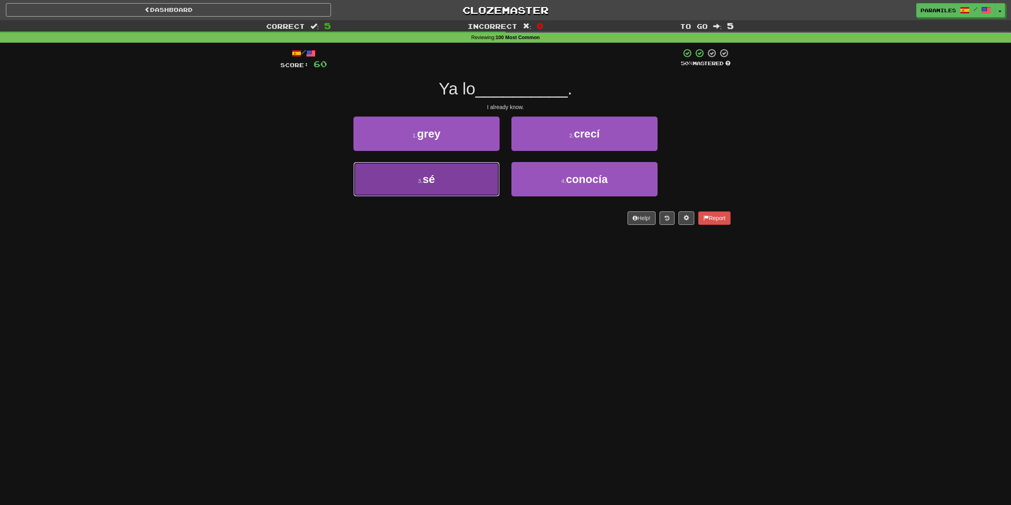
click at [442, 180] on button "3 . sé" at bounding box center [426, 179] width 146 height 34
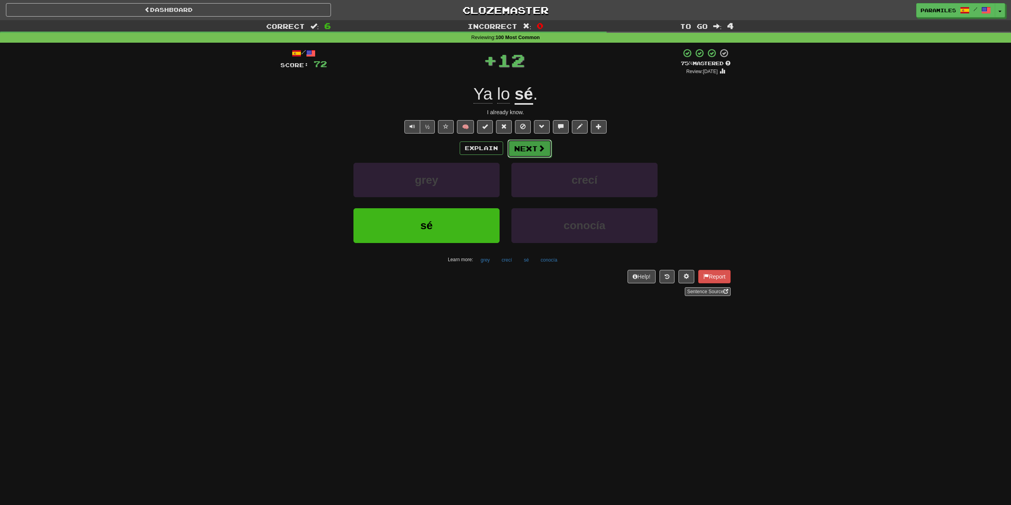
click at [542, 148] on span at bounding box center [541, 147] width 7 height 7
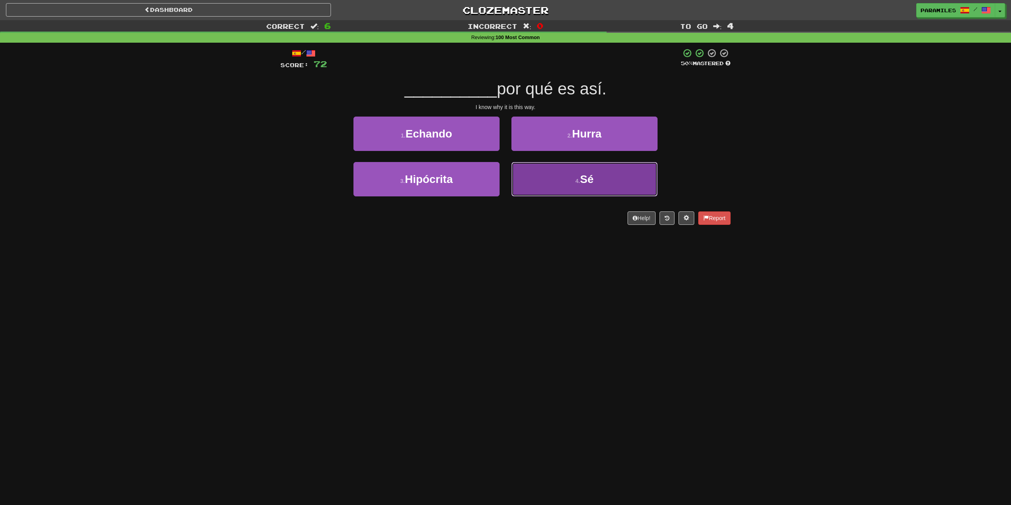
click at [566, 188] on button "4 . Sé" at bounding box center [584, 179] width 146 height 34
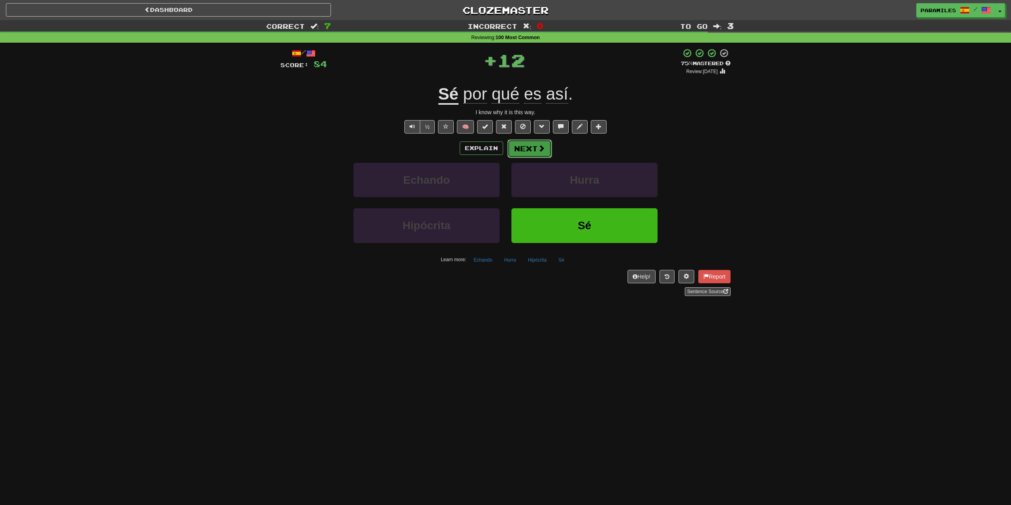
click at [527, 150] on button "Next" at bounding box center [529, 148] width 44 height 18
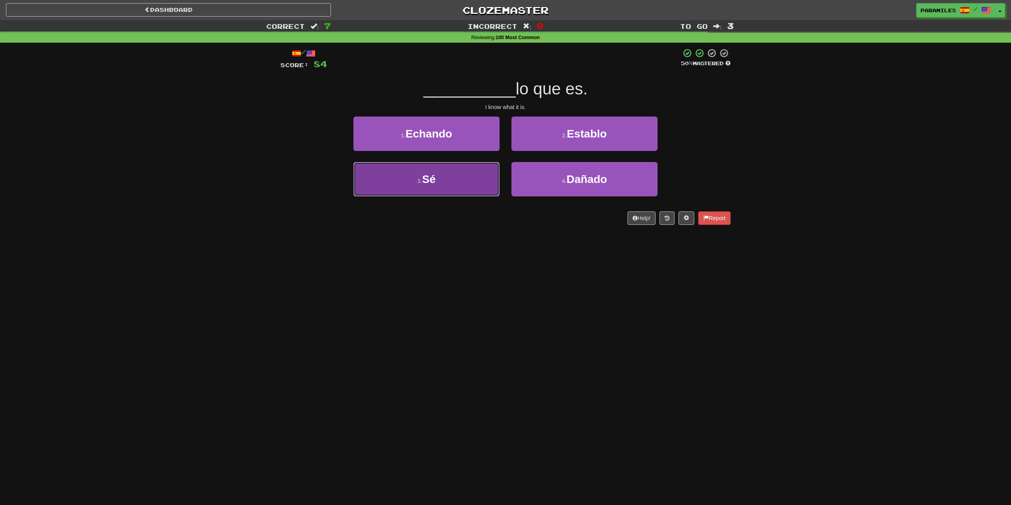
click at [451, 191] on button "3 . Sé" at bounding box center [426, 179] width 146 height 34
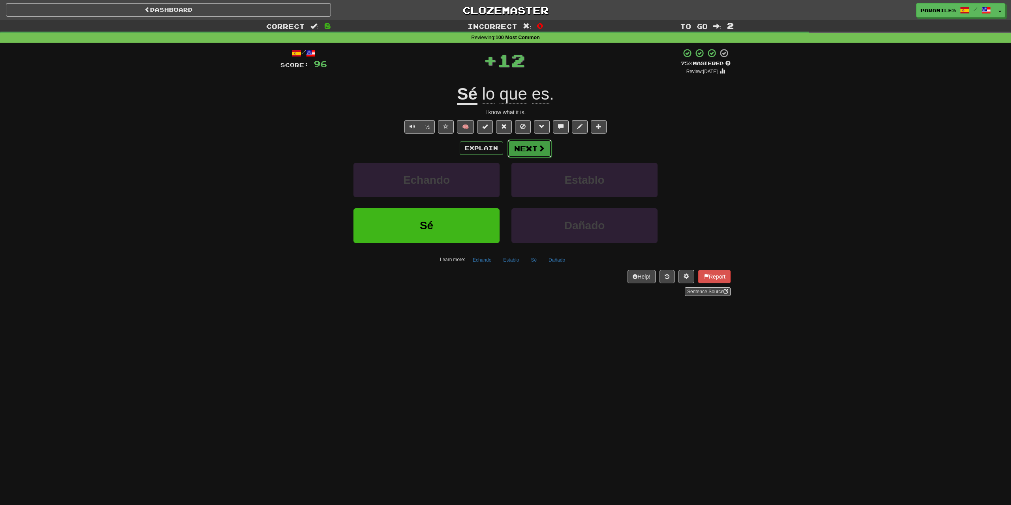
click at [523, 144] on button "Next" at bounding box center [529, 148] width 44 height 18
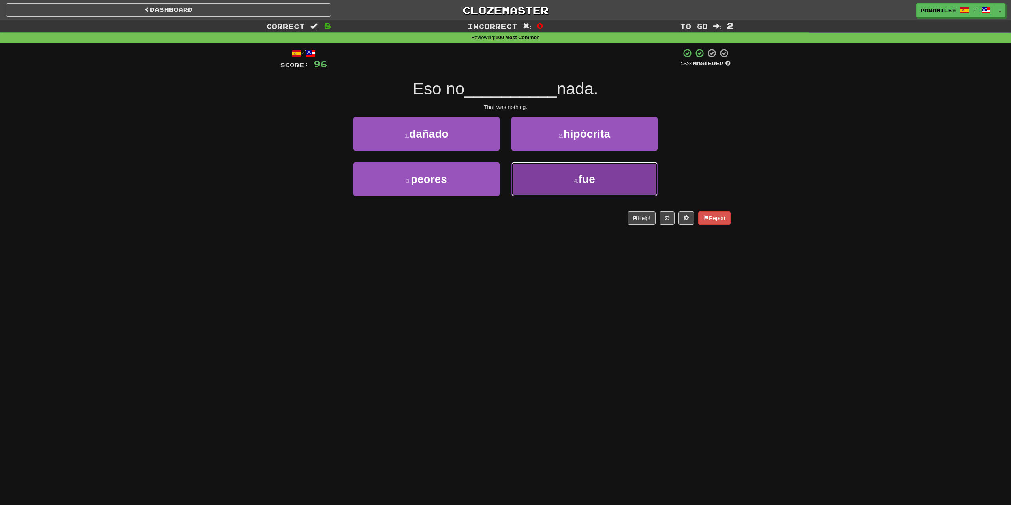
click at [545, 192] on button "4 . fue" at bounding box center [584, 179] width 146 height 34
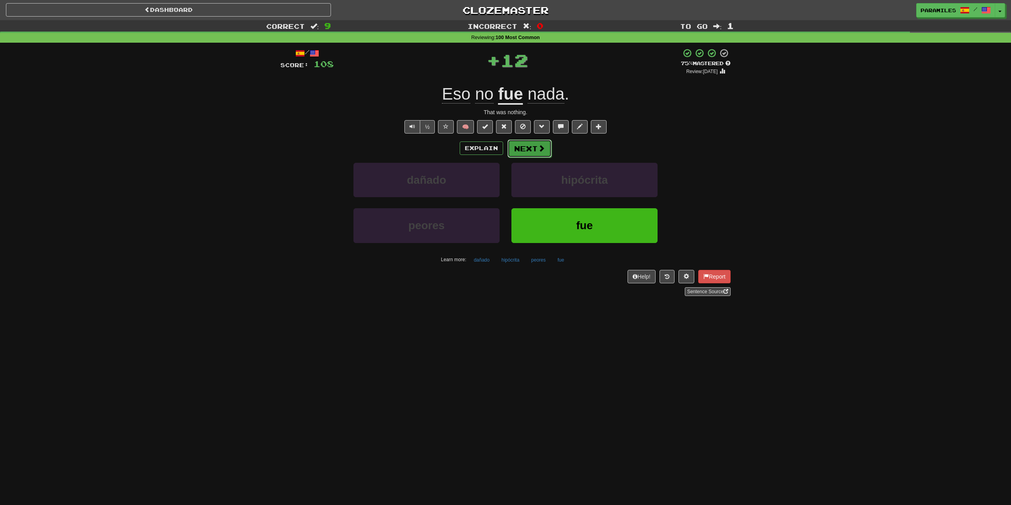
click at [534, 144] on button "Next" at bounding box center [529, 148] width 44 height 18
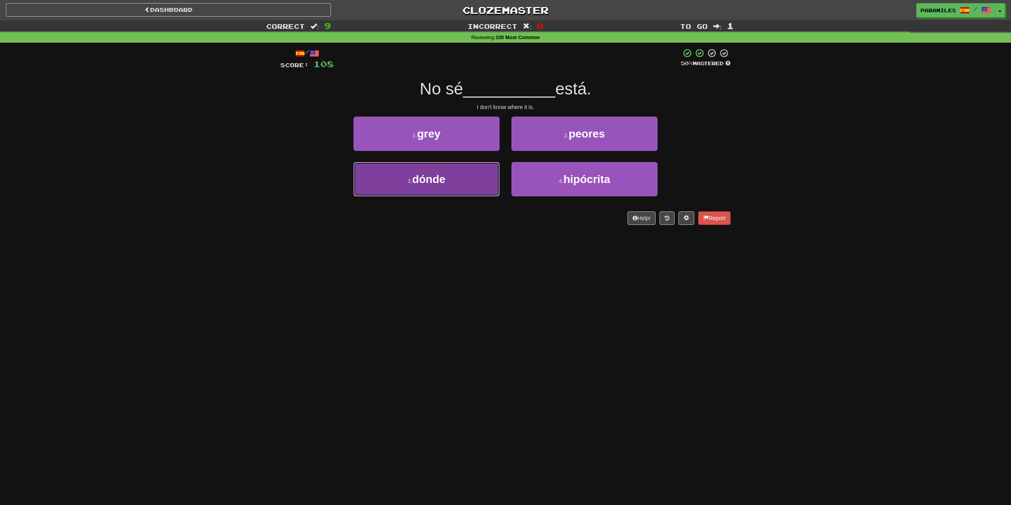
click at [463, 184] on button "3 . dónde" at bounding box center [426, 179] width 146 height 34
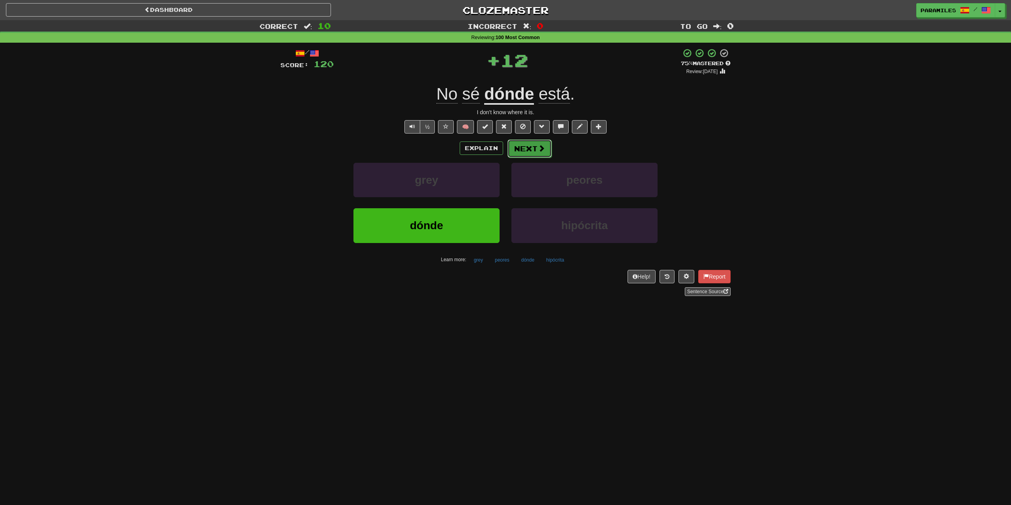
click at [536, 149] on button "Next" at bounding box center [529, 148] width 44 height 18
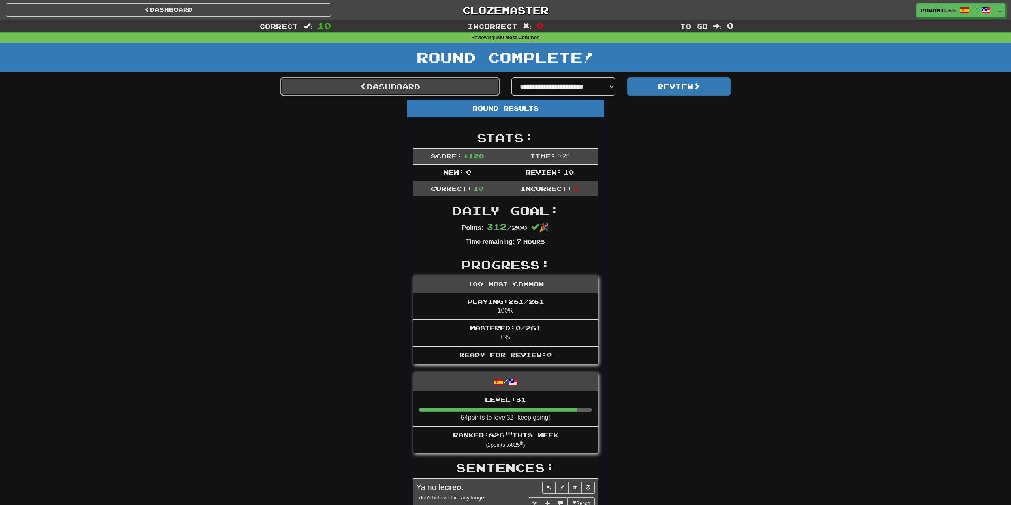
click at [404, 86] on link "Dashboard" at bounding box center [389, 86] width 219 height 18
